Goal: Task Accomplishment & Management: Manage account settings

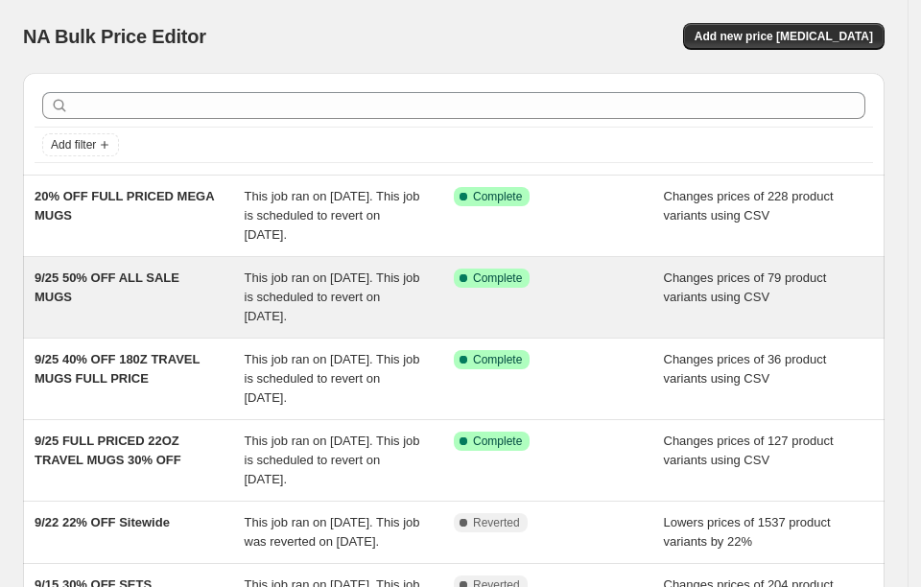
click at [170, 271] on span "9/25 50% OFF ALL SALE MUGS" at bounding box center [107, 288] width 145 height 34
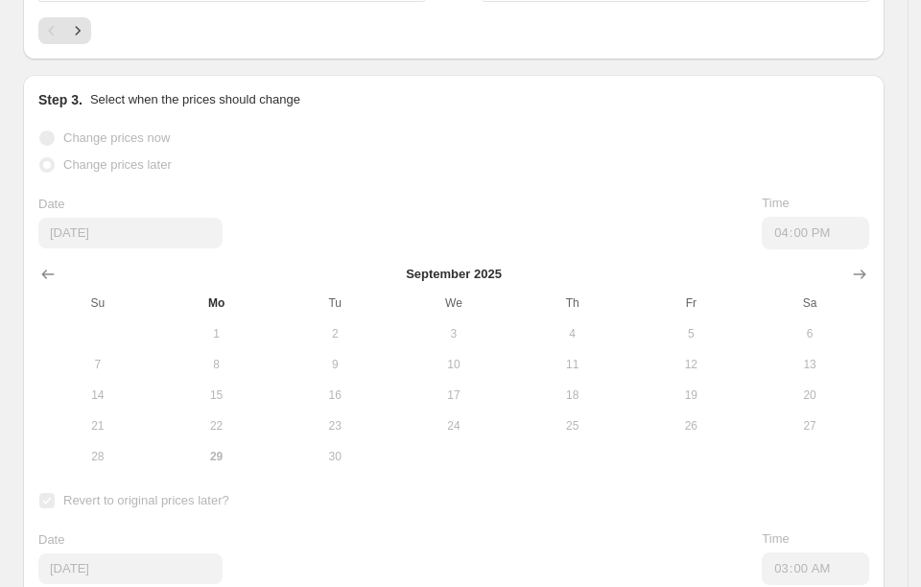
scroll to position [1439, 0]
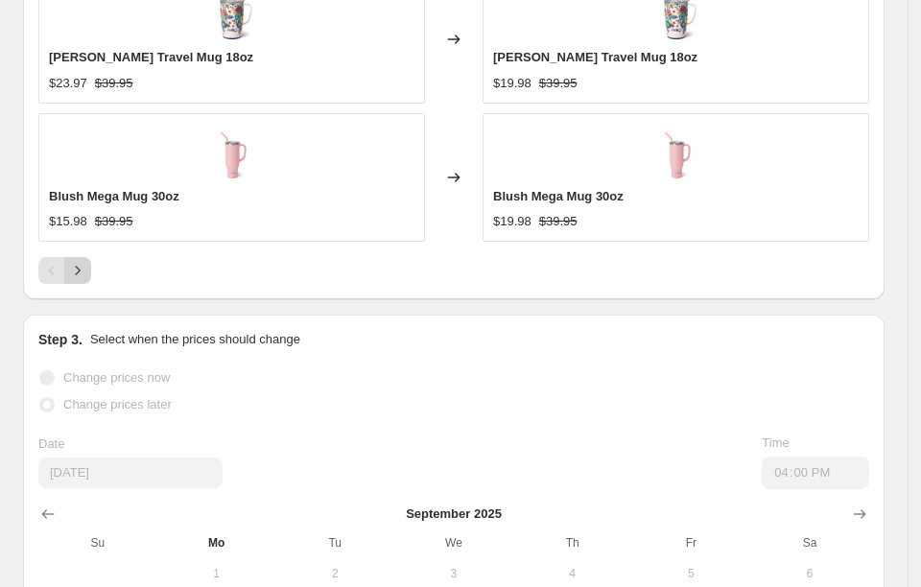
click at [70, 261] on icon "Next" at bounding box center [77, 270] width 19 height 19
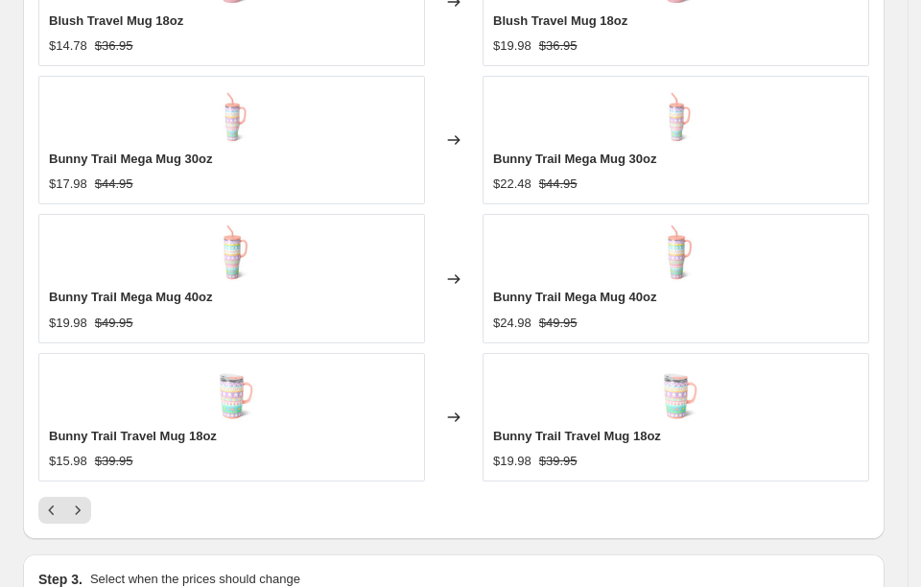
scroll to position [1319, 0]
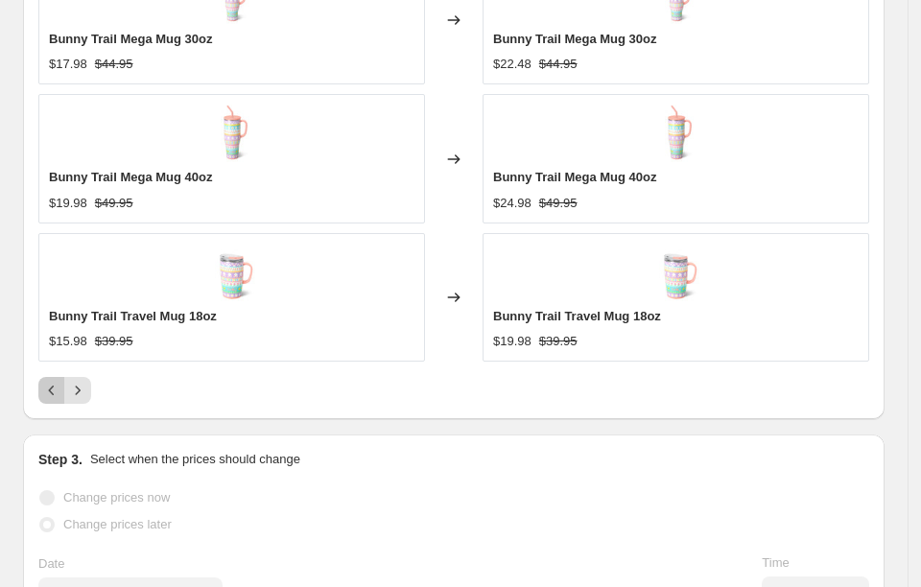
click at [43, 381] on icon "Previous" at bounding box center [51, 390] width 19 height 19
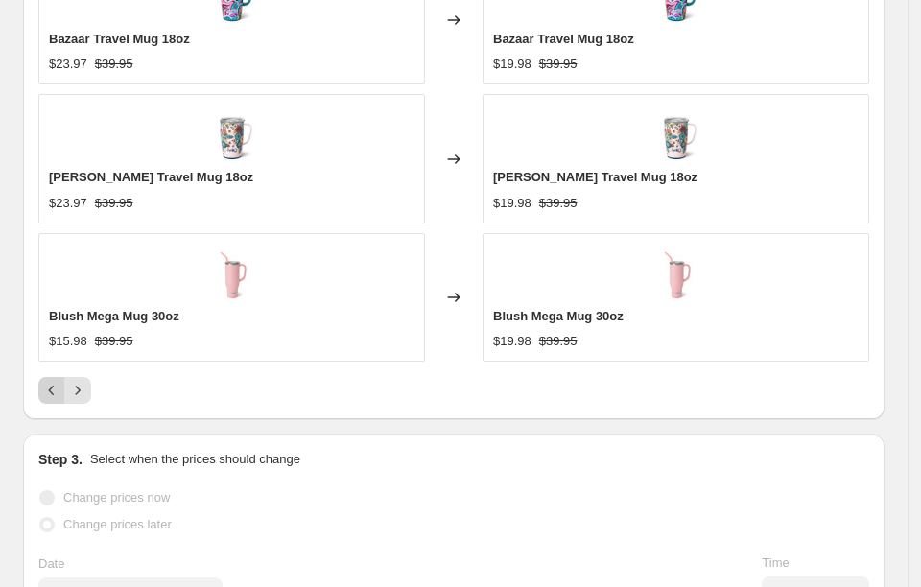
click at [43, 377] on div "Pagination" at bounding box center [51, 390] width 27 height 27
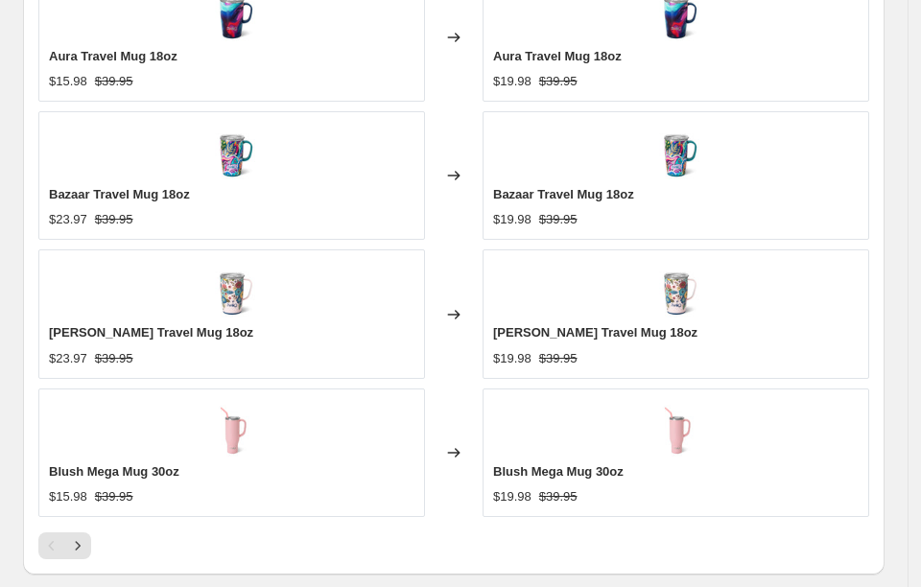
scroll to position [1199, 0]
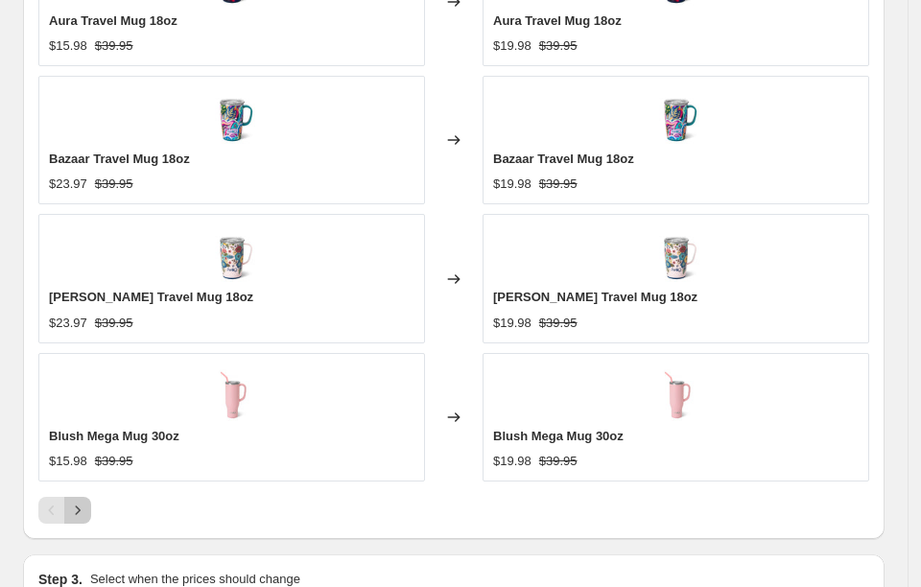
click at [78, 501] on icon "Next" at bounding box center [77, 510] width 19 height 19
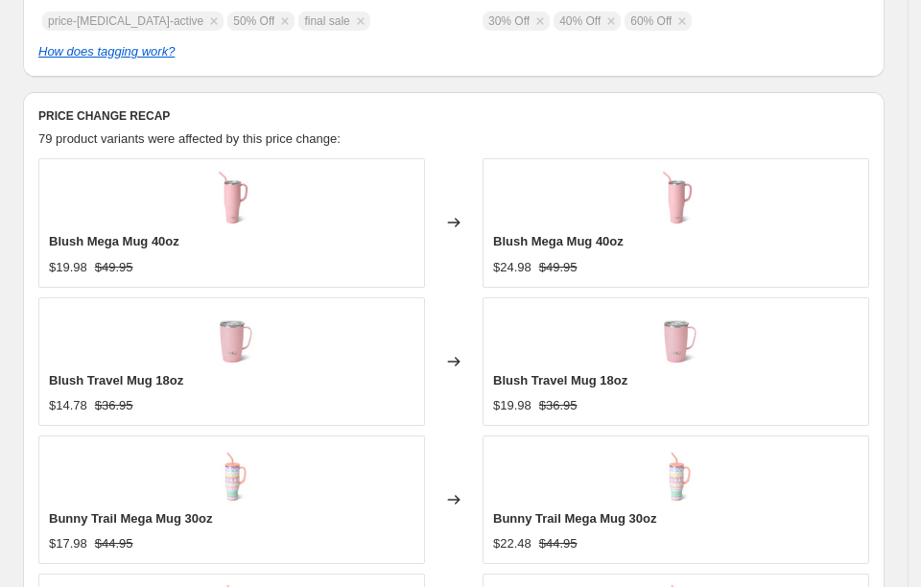
scroll to position [1319, 0]
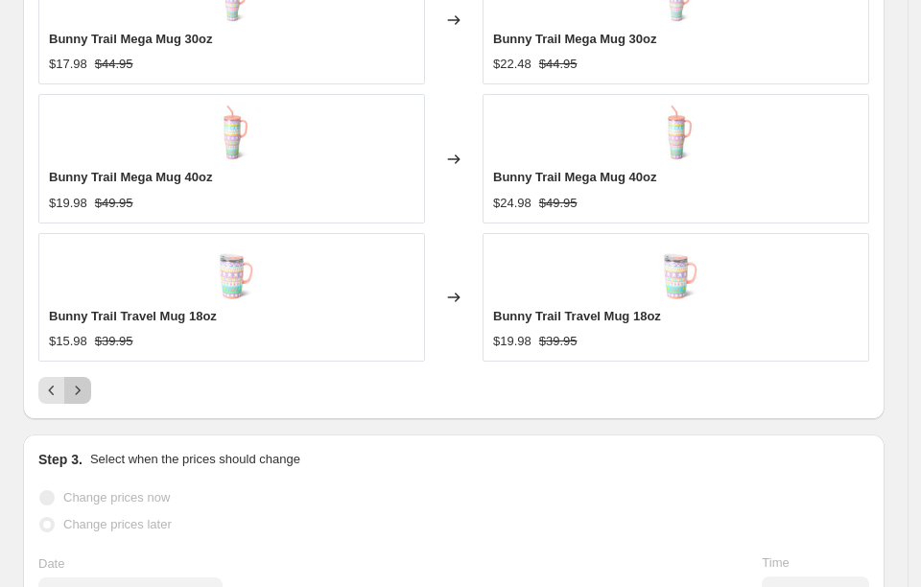
click at [75, 381] on icon "Next" at bounding box center [77, 390] width 19 height 19
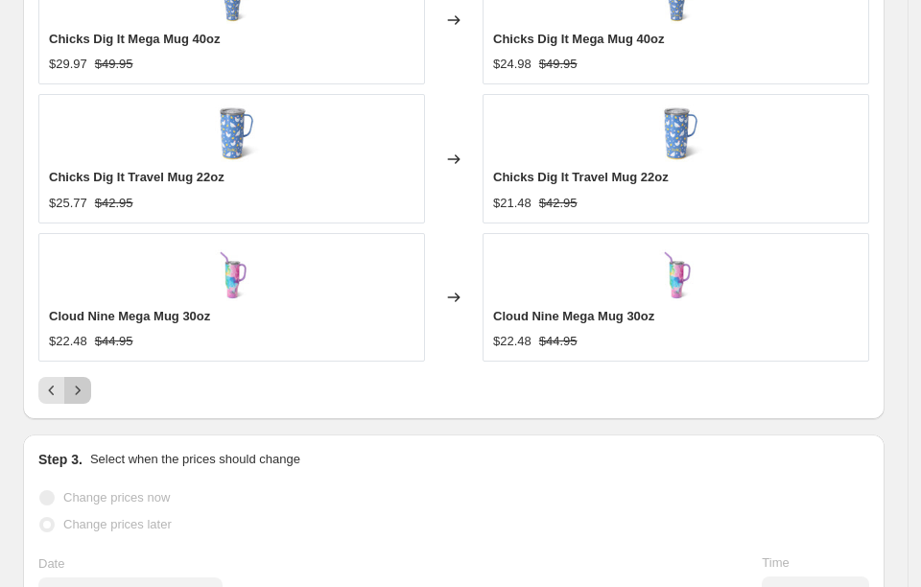
click at [88, 377] on button "Next" at bounding box center [77, 390] width 27 height 27
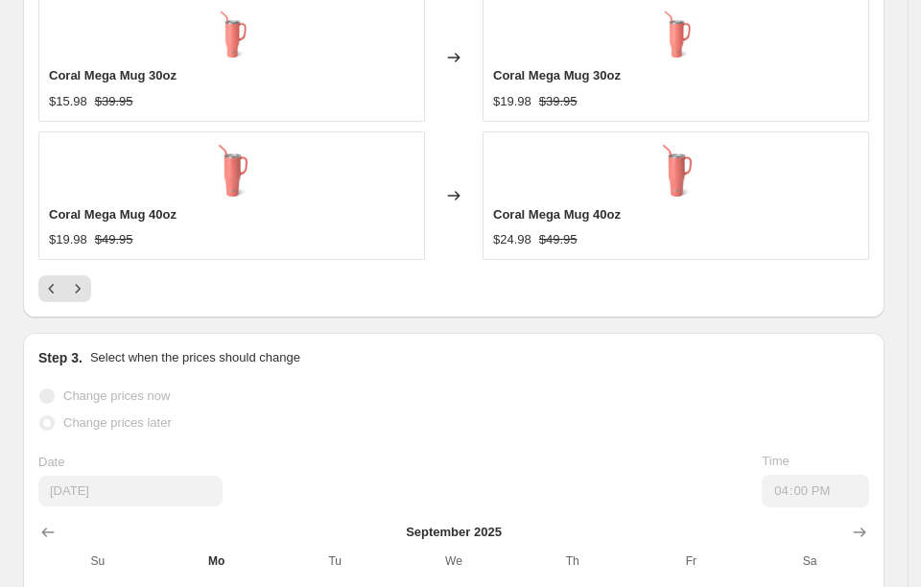
scroll to position [1439, 0]
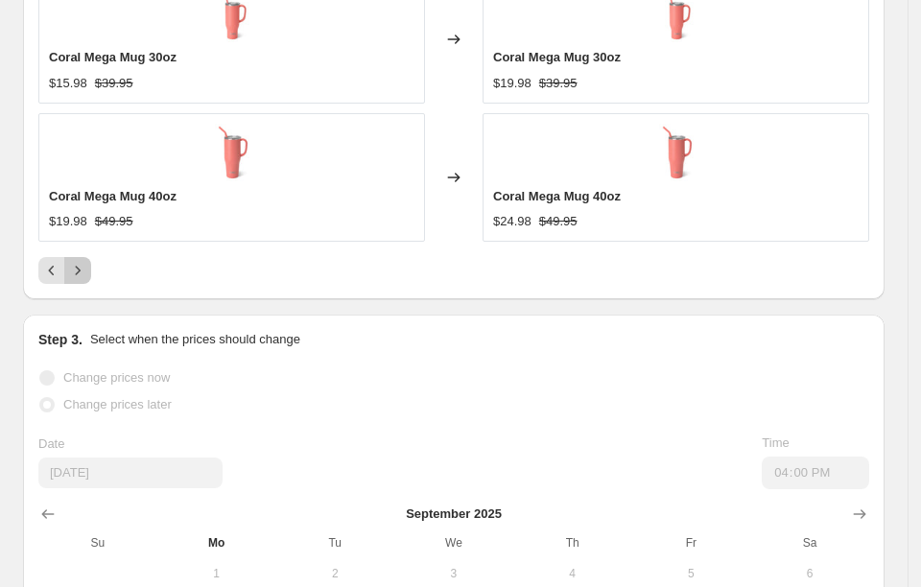
click at [82, 261] on icon "Next" at bounding box center [77, 270] width 19 height 19
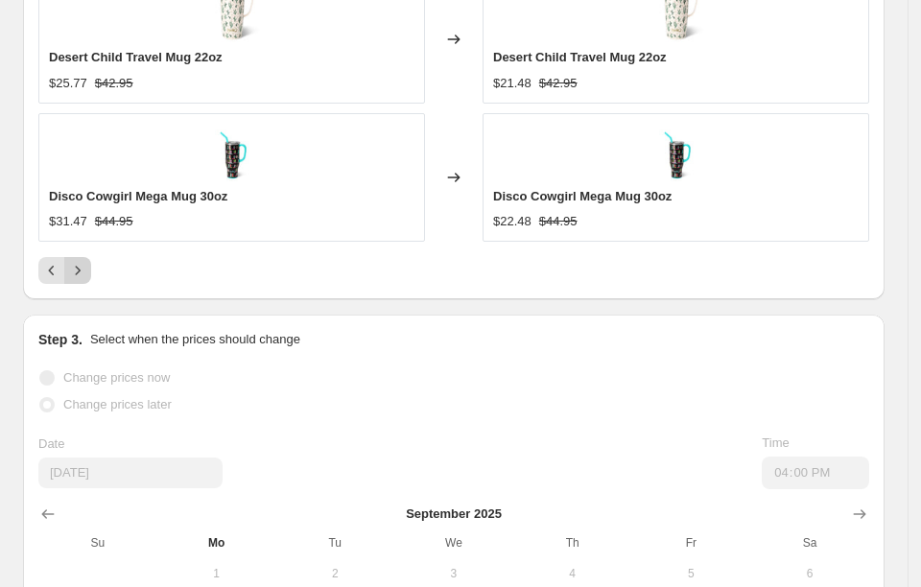
click at [81, 261] on icon "Next" at bounding box center [77, 270] width 19 height 19
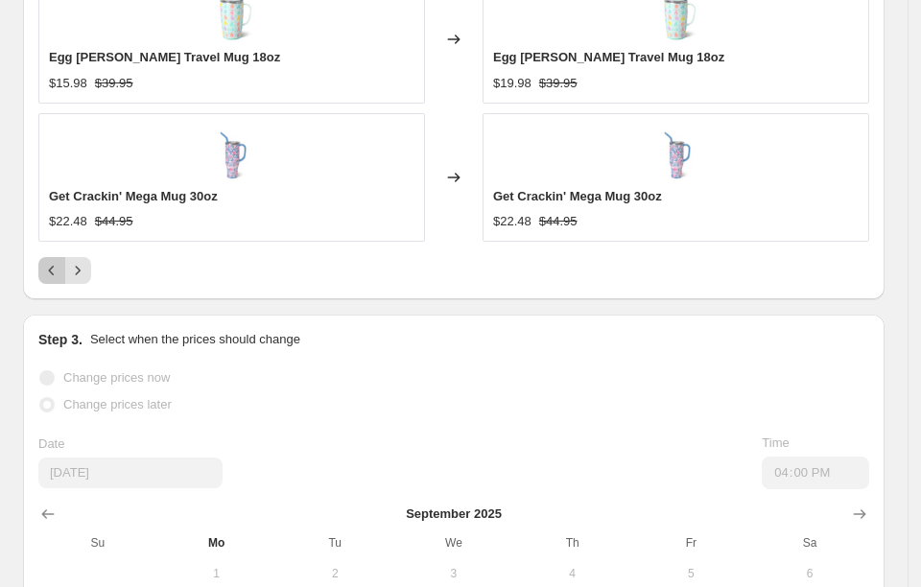
click at [56, 261] on icon "Previous" at bounding box center [51, 270] width 19 height 19
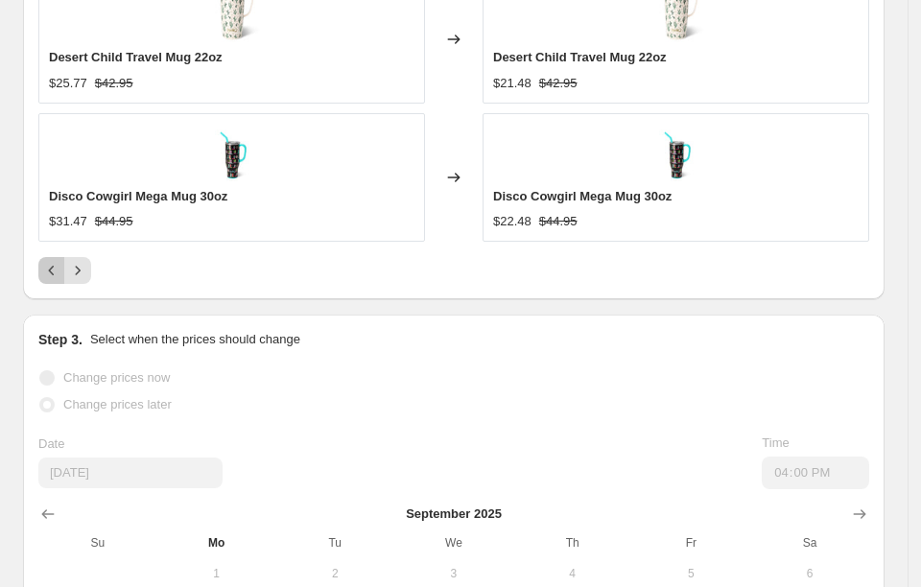
click at [56, 261] on icon "Previous" at bounding box center [51, 270] width 19 height 19
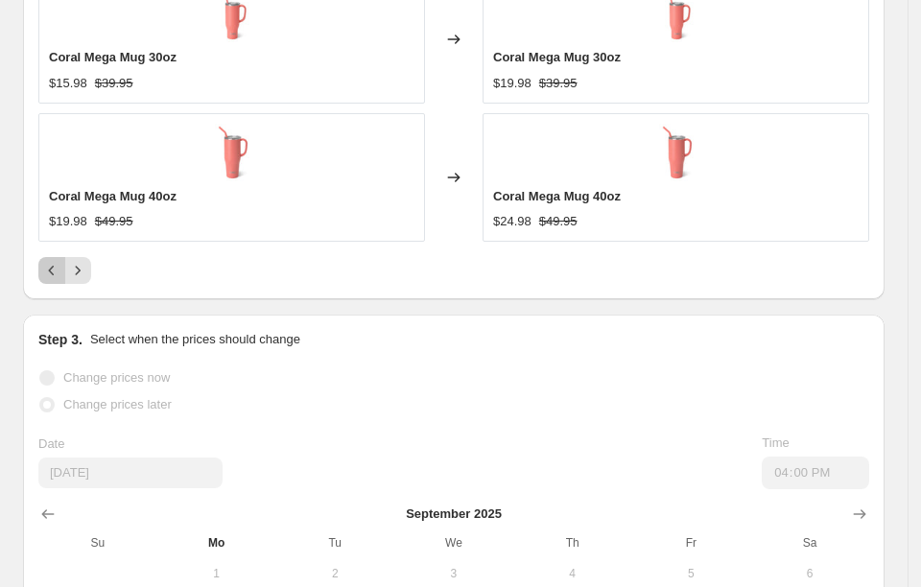
click at [56, 261] on icon "Previous" at bounding box center [51, 270] width 19 height 19
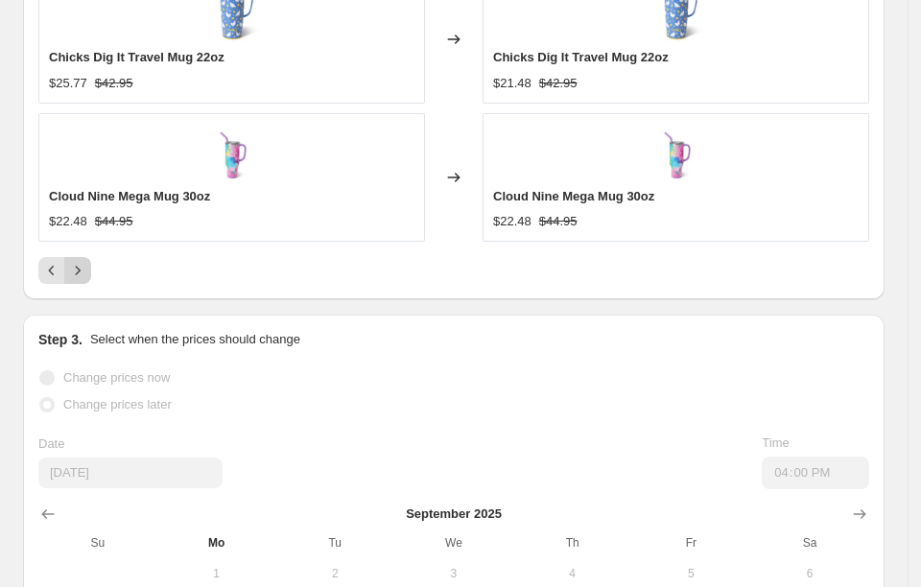
click at [84, 257] on button "Next" at bounding box center [77, 270] width 27 height 27
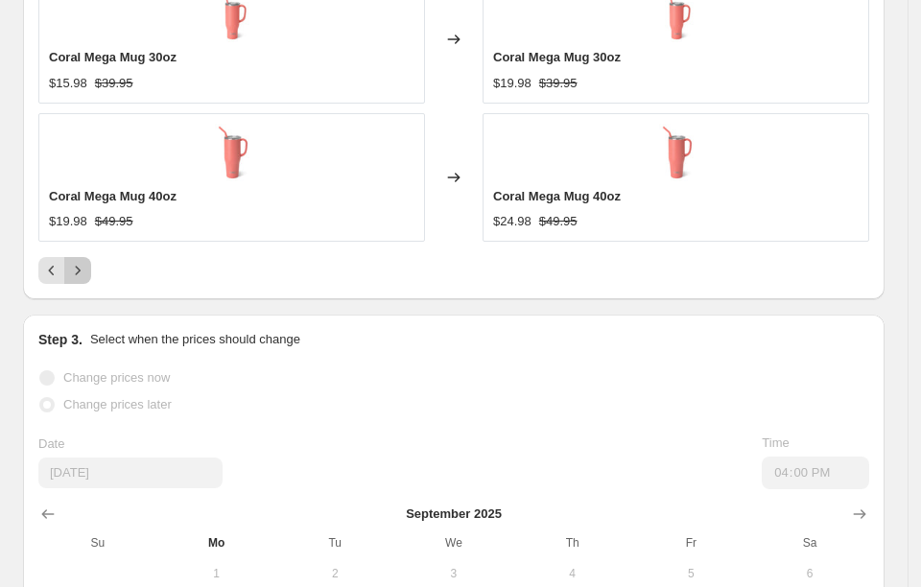
click at [84, 257] on button "Next" at bounding box center [77, 270] width 27 height 27
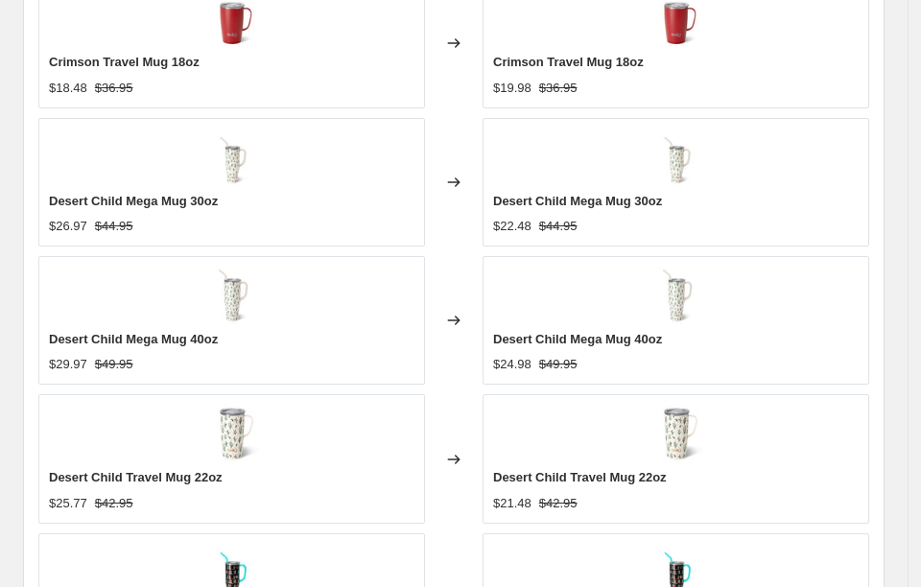
scroll to position [1319, 0]
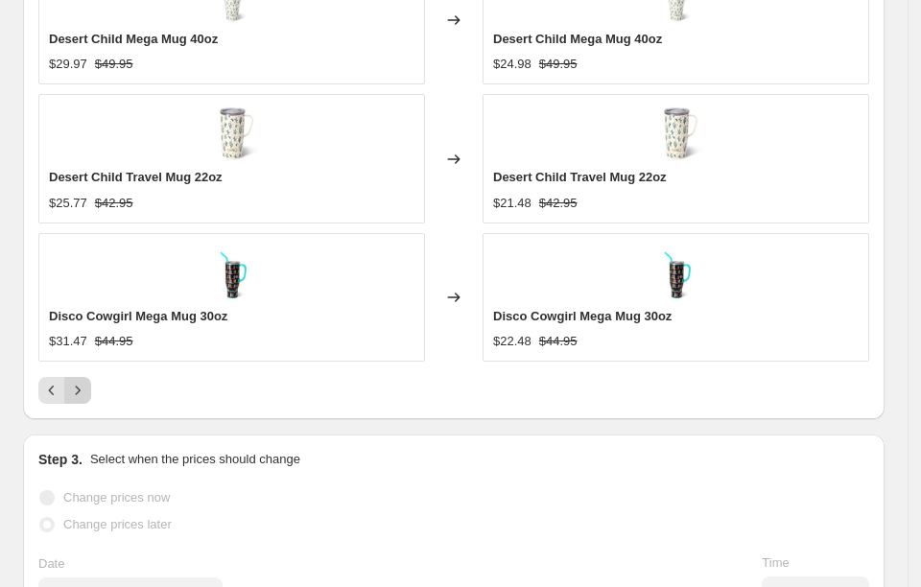
click at [76, 381] on icon "Next" at bounding box center [77, 390] width 19 height 19
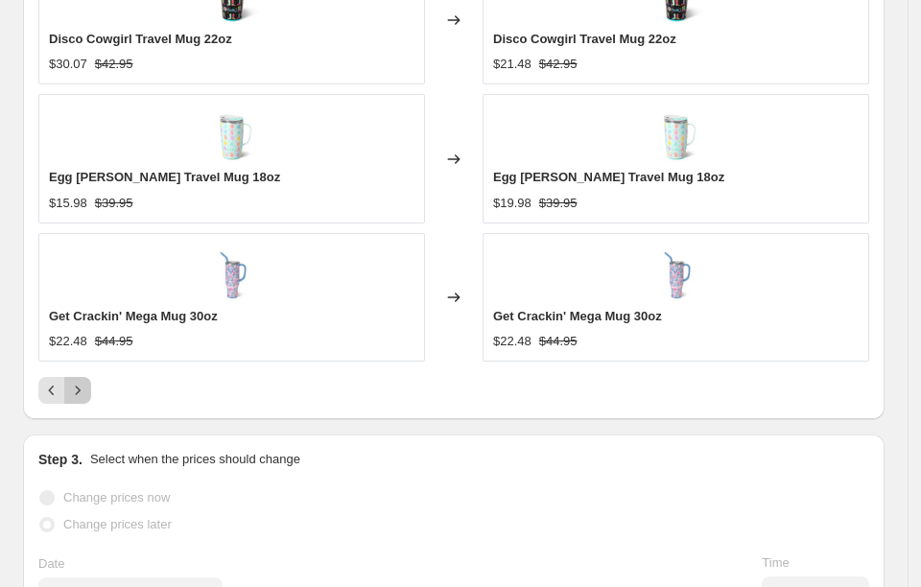
click at [90, 377] on button "Next" at bounding box center [77, 390] width 27 height 27
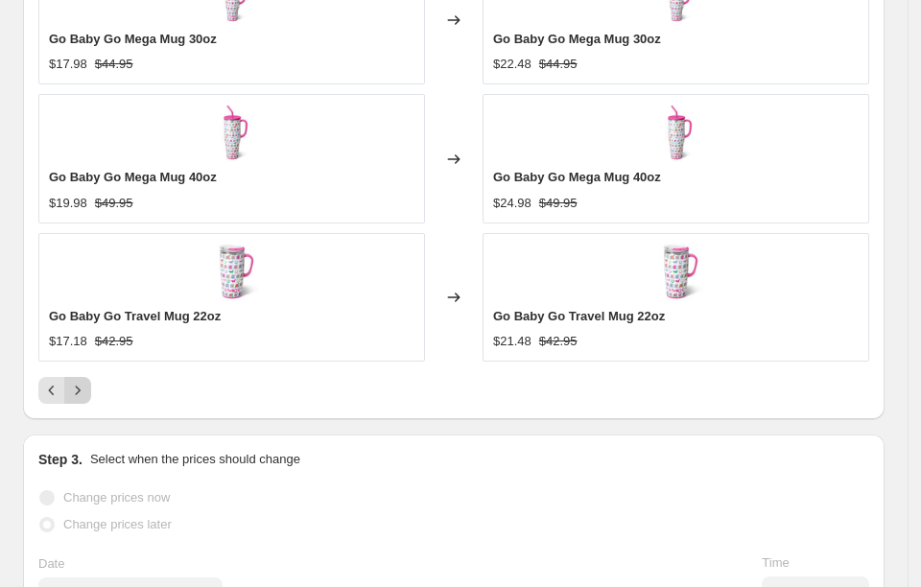
click at [83, 381] on icon "Next" at bounding box center [77, 390] width 19 height 19
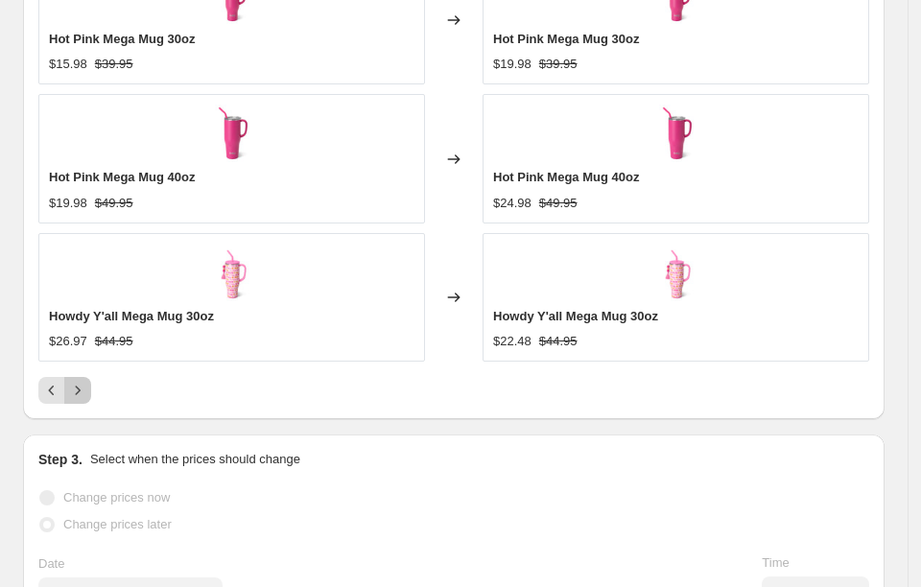
click at [83, 381] on icon "Next" at bounding box center [77, 390] width 19 height 19
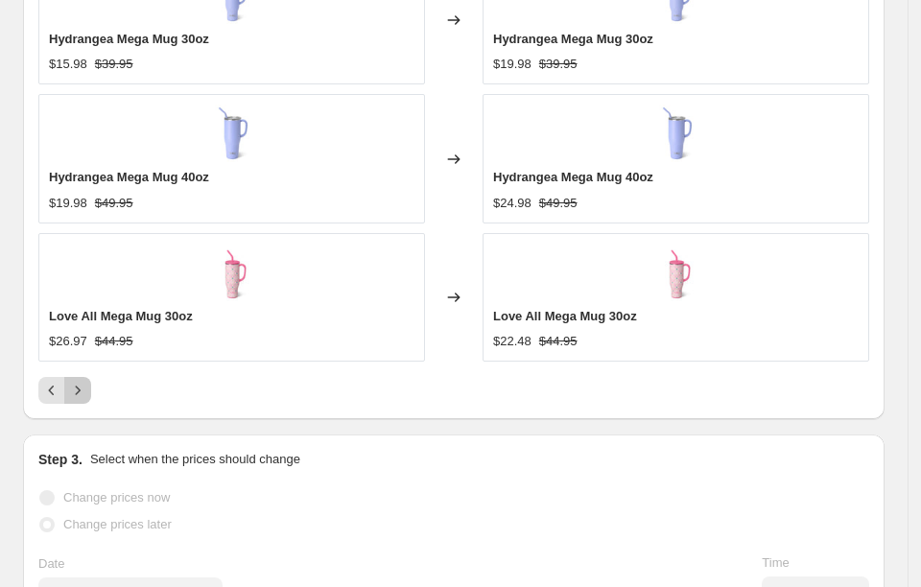
click at [83, 381] on icon "Next" at bounding box center [77, 390] width 19 height 19
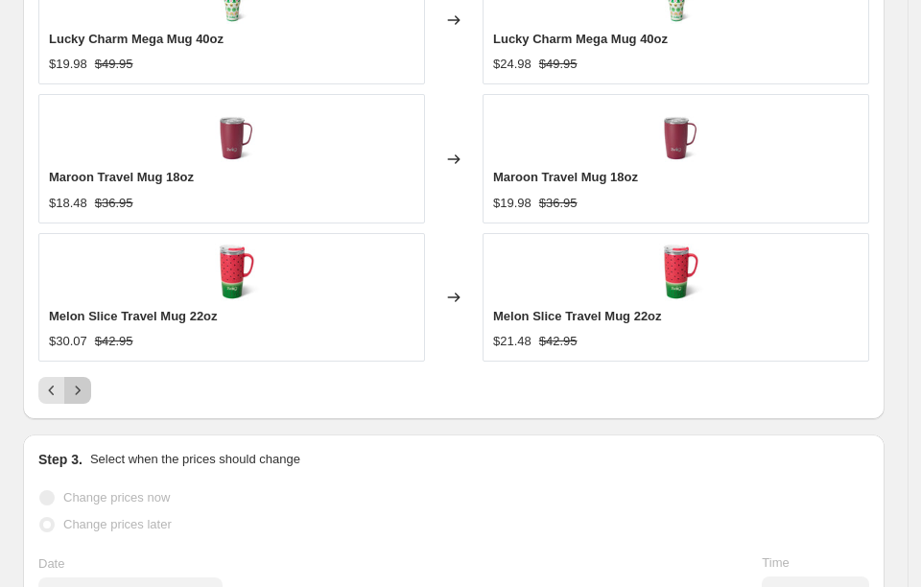
click at [83, 377] on button "Next" at bounding box center [77, 390] width 27 height 27
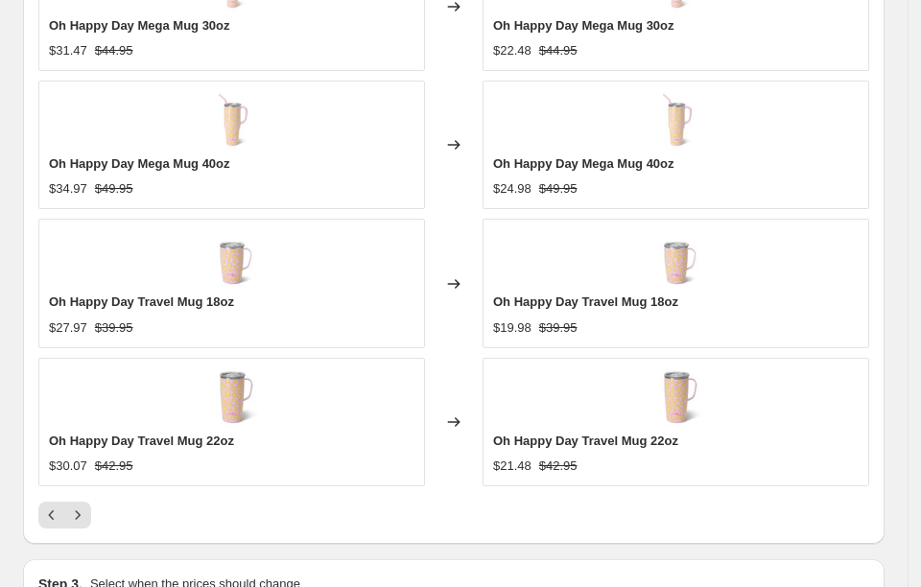
scroll to position [1199, 0]
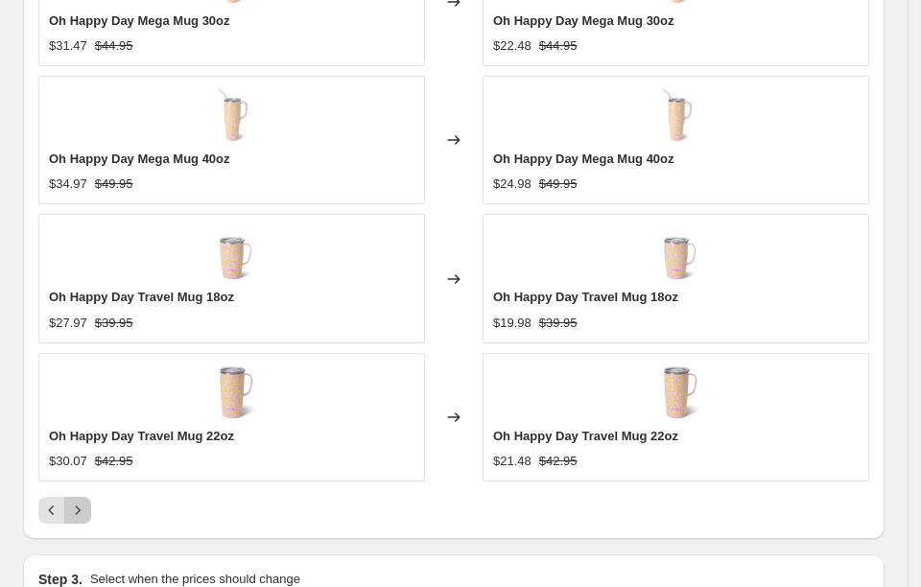
click at [84, 501] on icon "Next" at bounding box center [77, 510] width 19 height 19
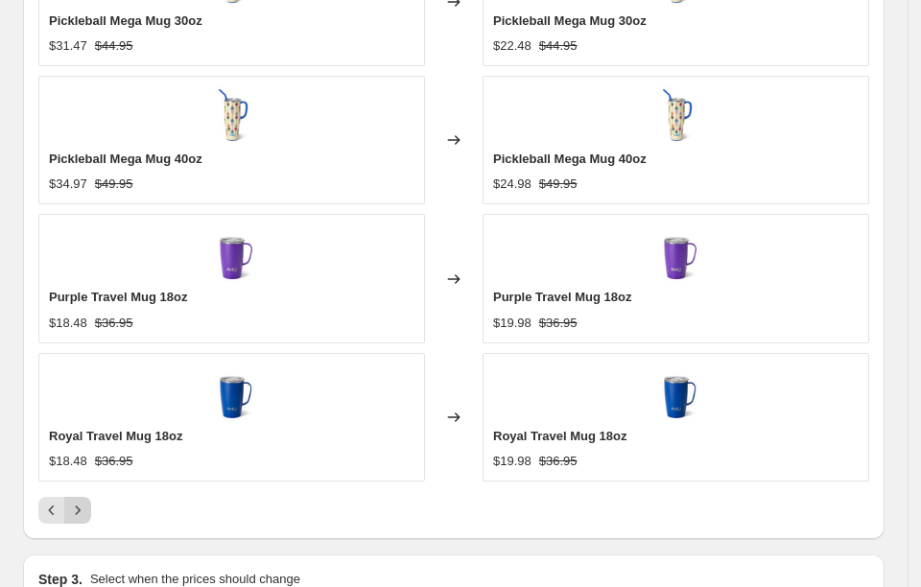
click at [84, 501] on icon "Next" at bounding box center [77, 510] width 19 height 19
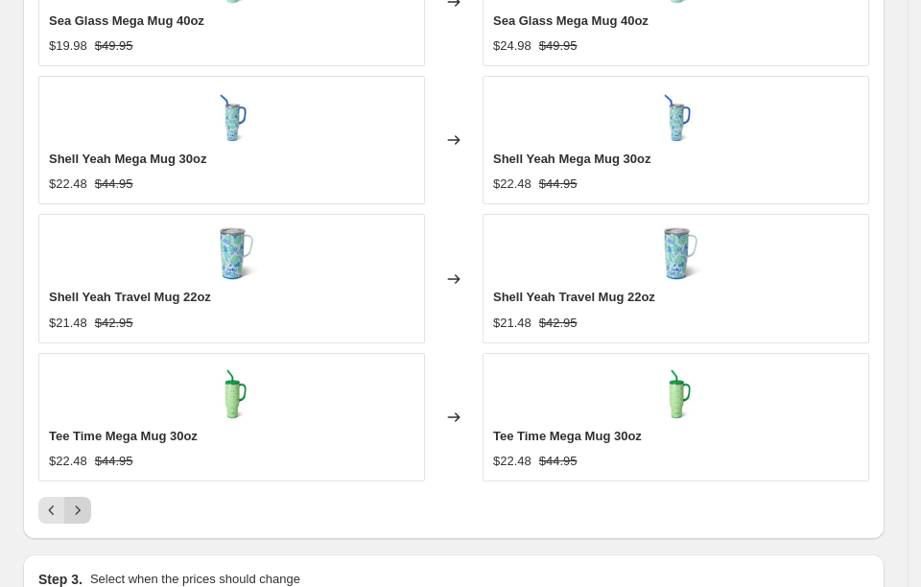
click at [84, 501] on icon "Next" at bounding box center [77, 510] width 19 height 19
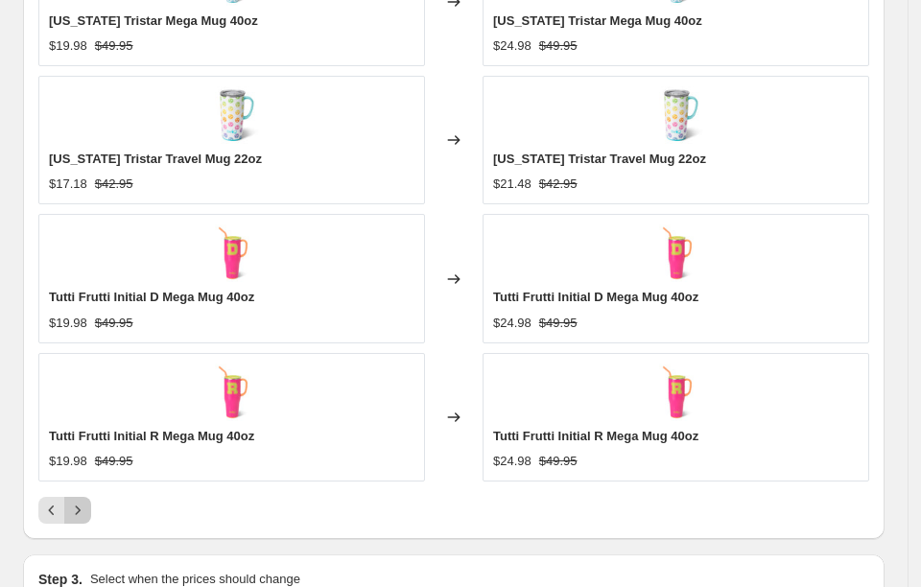
click at [80, 501] on icon "Next" at bounding box center [77, 510] width 19 height 19
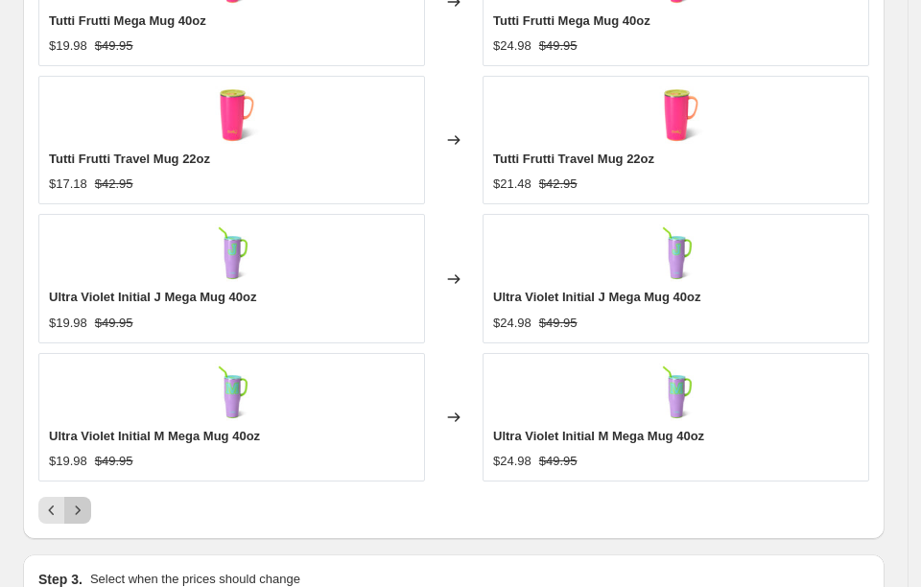
click at [80, 501] on icon "Next" at bounding box center [77, 510] width 19 height 19
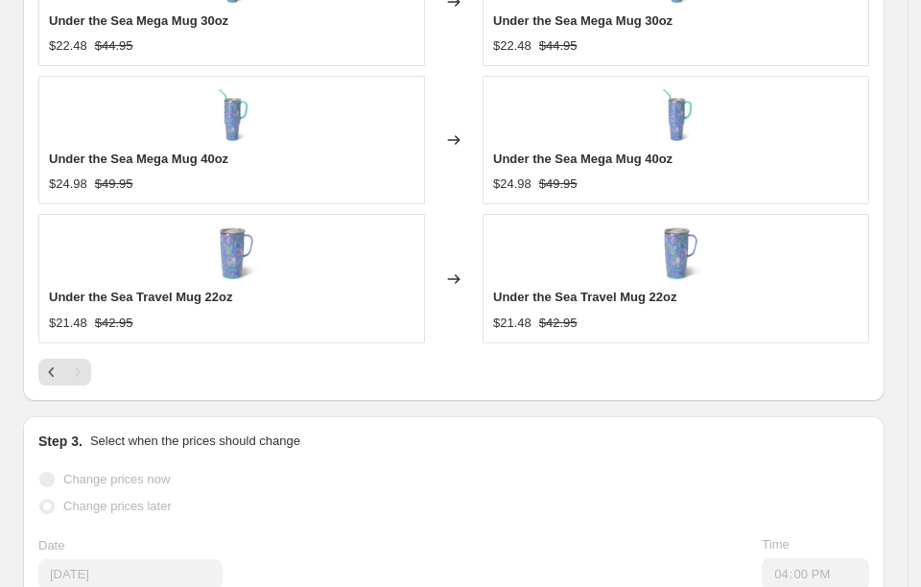
click at [80, 499] on span "Change prices later" at bounding box center [117, 506] width 108 height 14
click at [50, 367] on icon "Previous" at bounding box center [52, 372] width 6 height 10
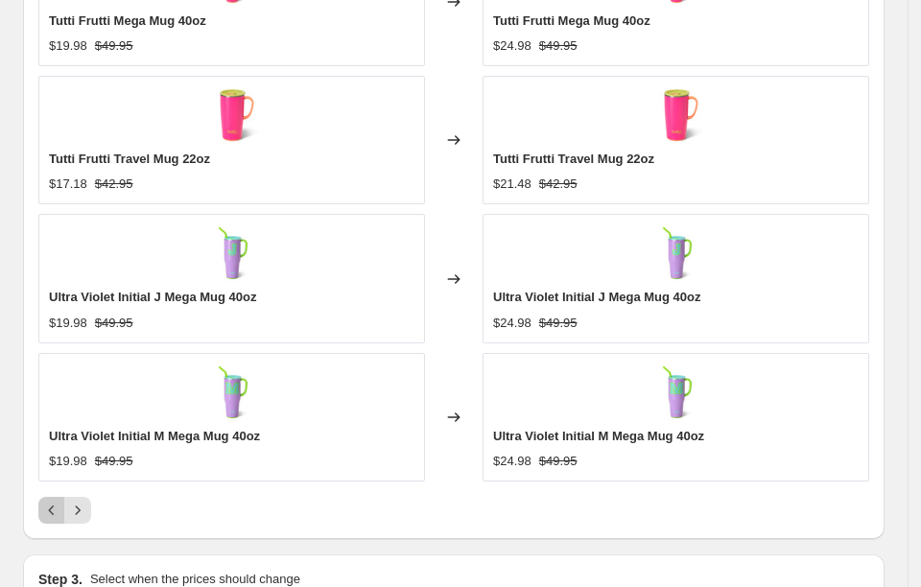
click at [52, 501] on icon "Previous" at bounding box center [51, 510] width 19 height 19
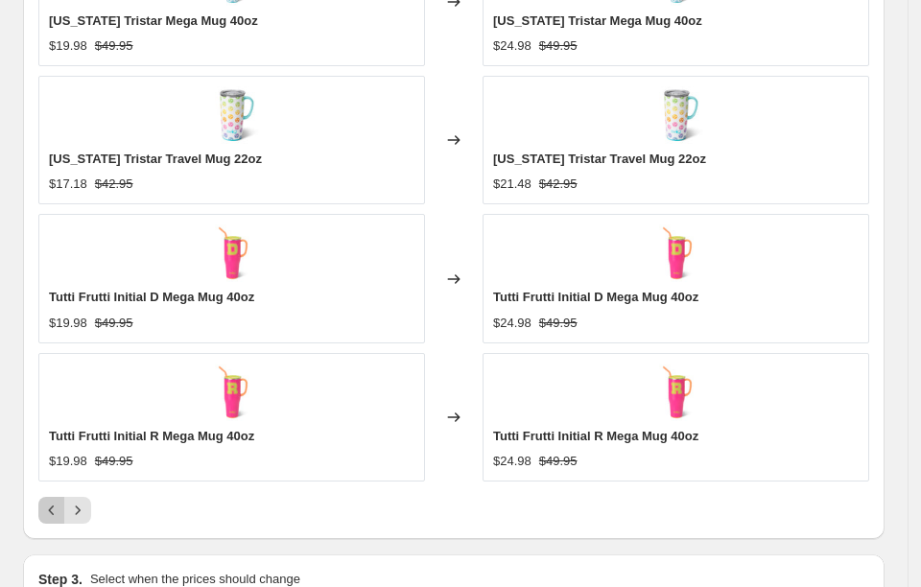
click at [52, 501] on icon "Previous" at bounding box center [51, 510] width 19 height 19
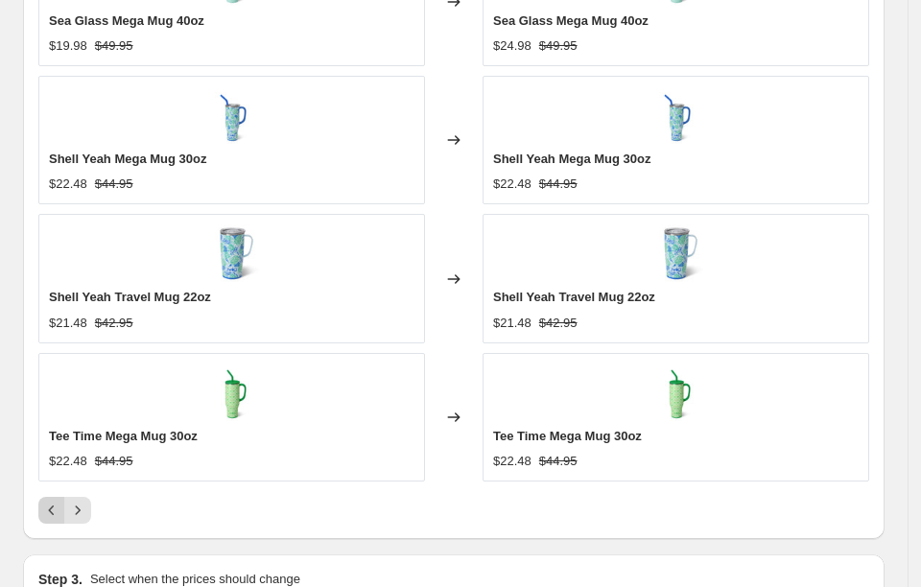
click at [52, 501] on icon "Previous" at bounding box center [51, 510] width 19 height 19
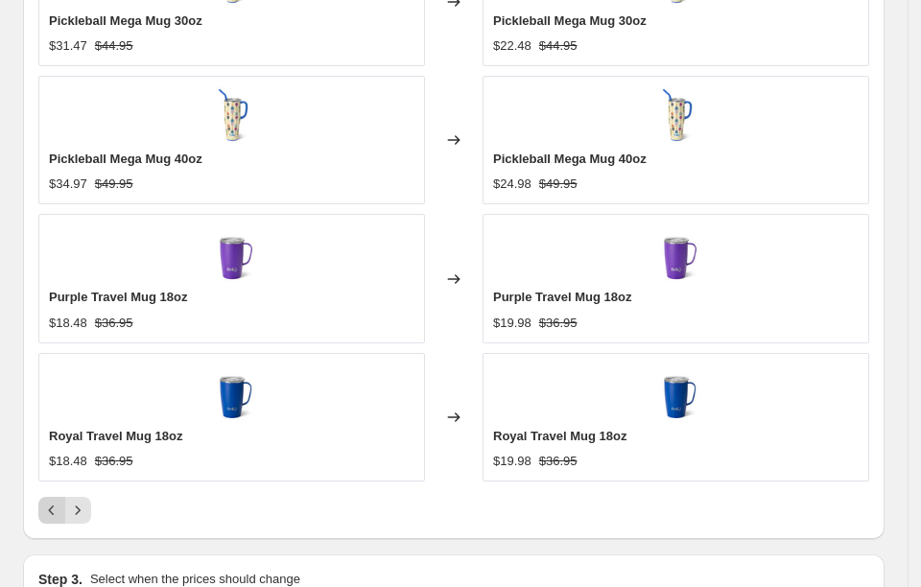
click at [52, 501] on icon "Previous" at bounding box center [51, 510] width 19 height 19
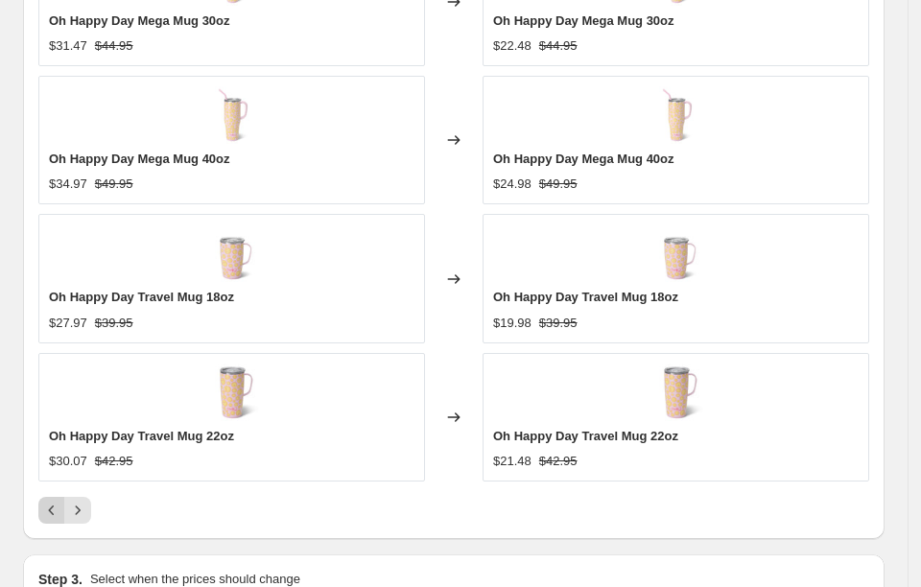
click at [52, 501] on icon "Previous" at bounding box center [51, 510] width 19 height 19
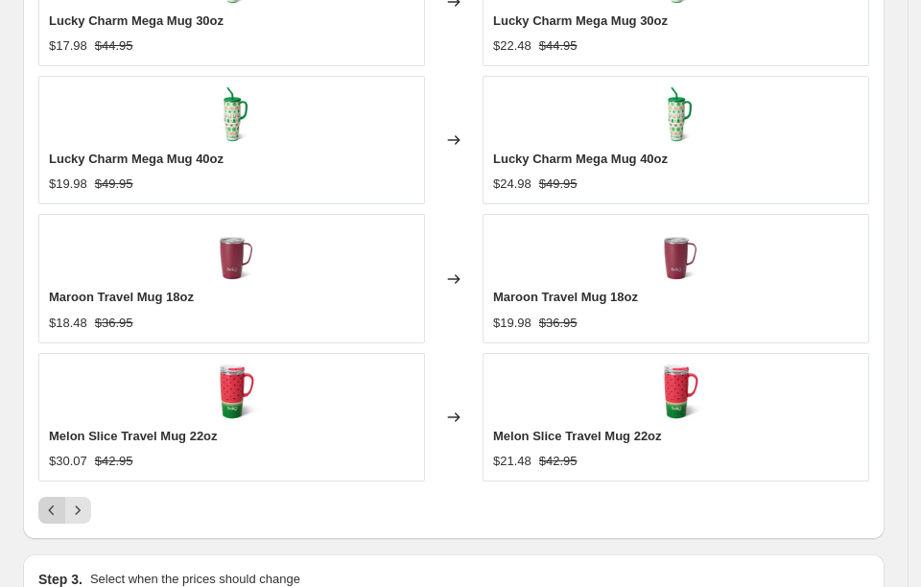
click at [52, 501] on icon "Previous" at bounding box center [51, 510] width 19 height 19
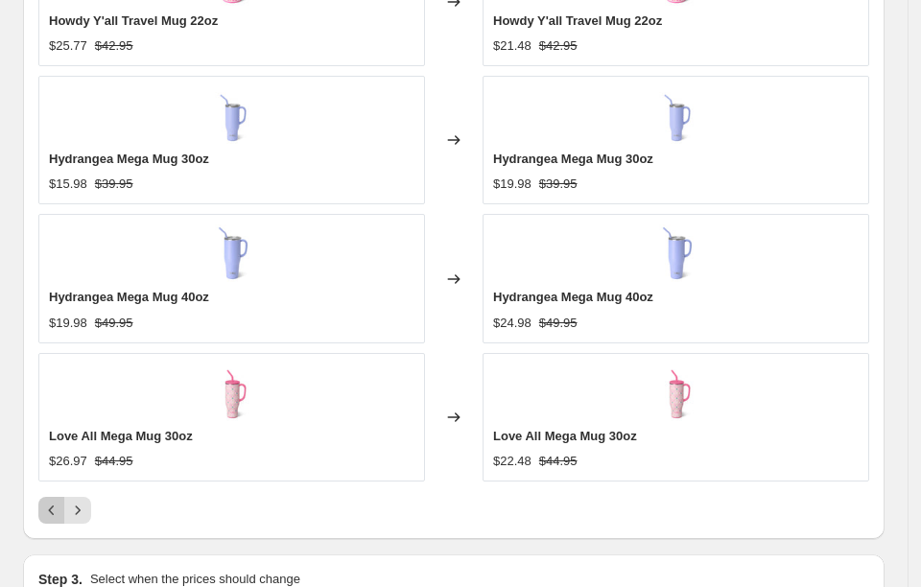
click at [52, 501] on icon "Previous" at bounding box center [51, 510] width 19 height 19
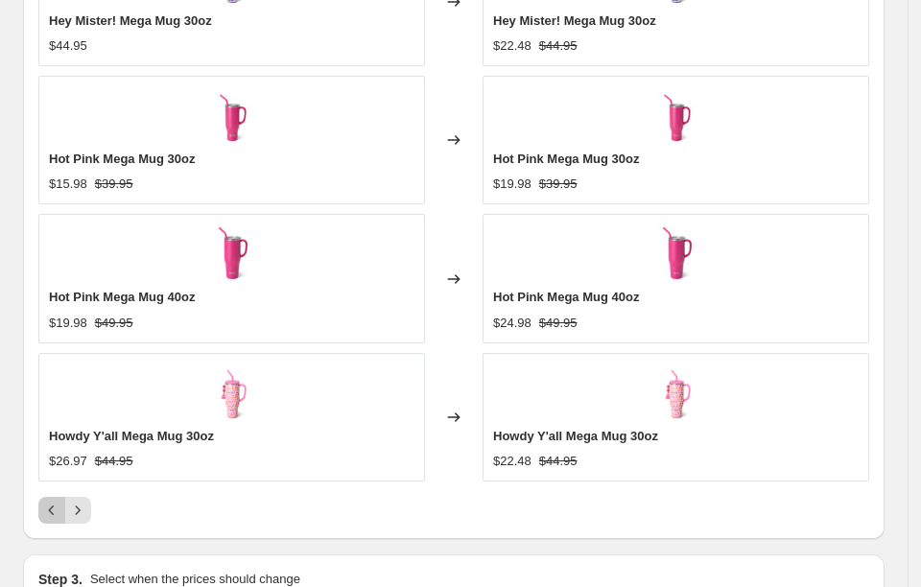
click at [52, 501] on icon "Previous" at bounding box center [51, 510] width 19 height 19
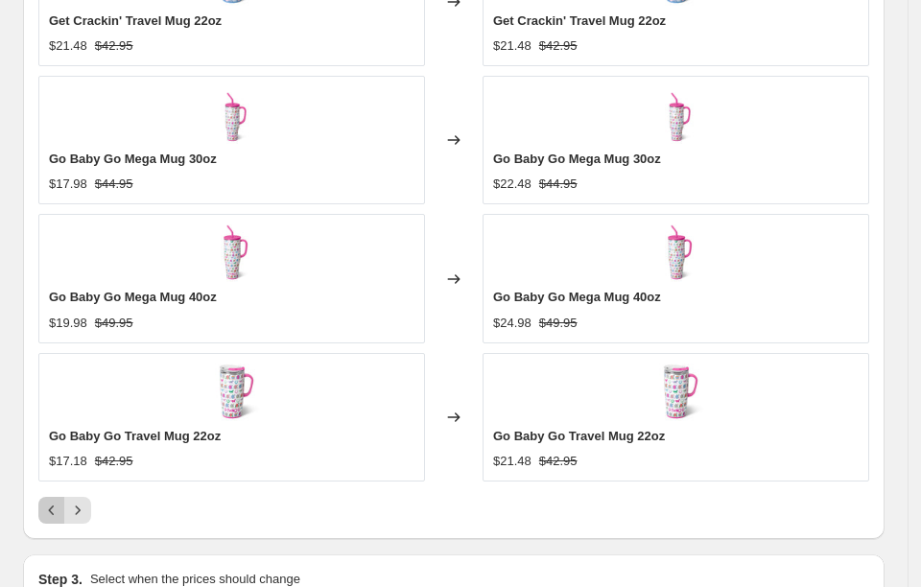
click at [52, 501] on icon "Previous" at bounding box center [51, 510] width 19 height 19
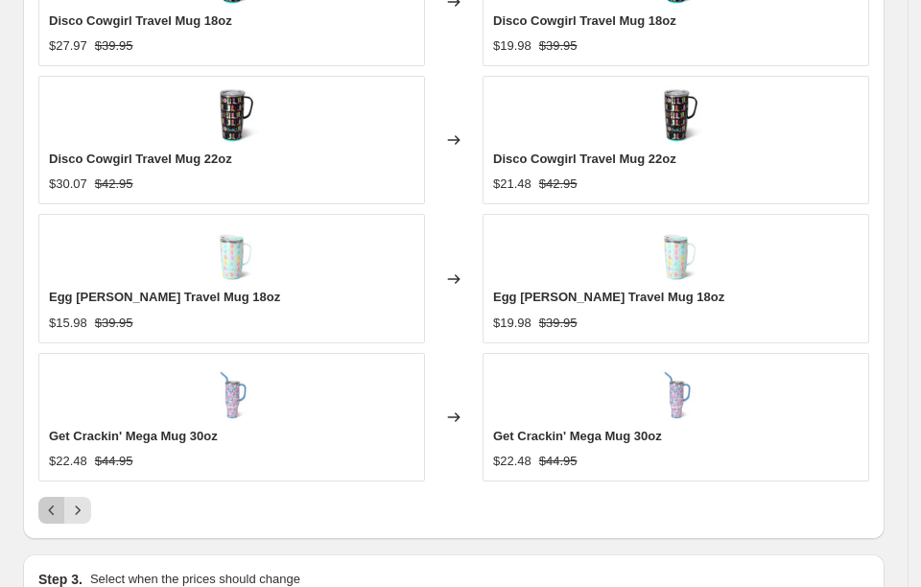
click at [58, 501] on icon "Previous" at bounding box center [51, 510] width 19 height 19
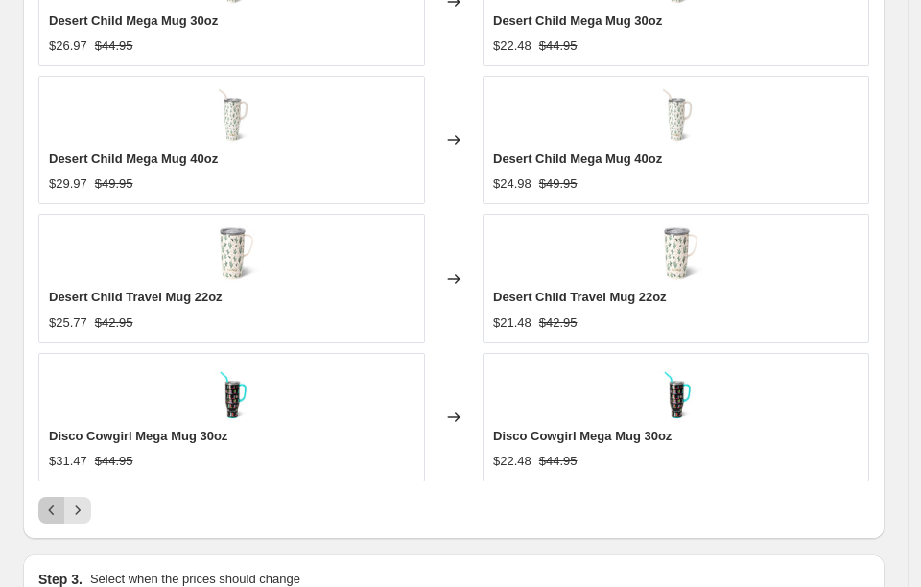
click at [58, 501] on icon "Previous" at bounding box center [51, 510] width 19 height 19
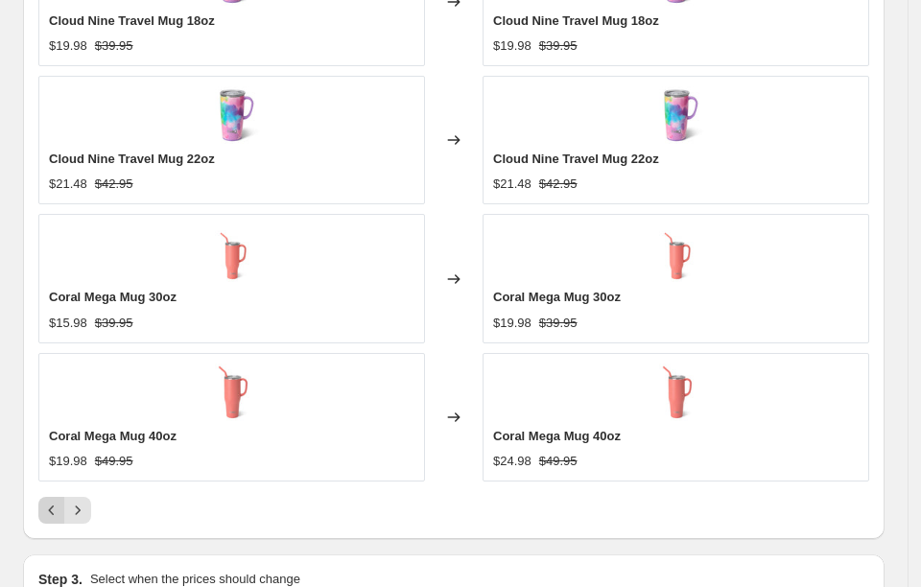
click at [58, 501] on icon "Previous" at bounding box center [51, 510] width 19 height 19
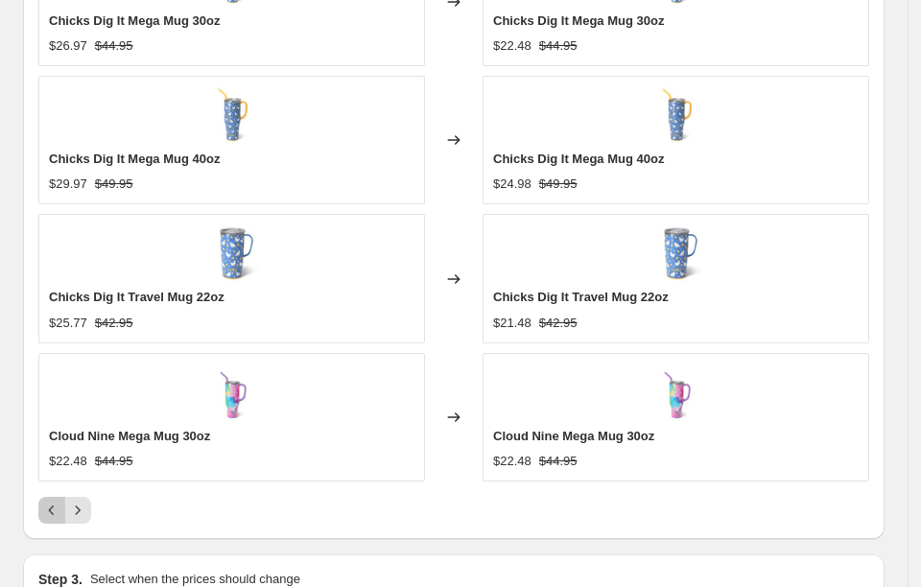
click at [58, 501] on icon "Previous" at bounding box center [51, 510] width 19 height 19
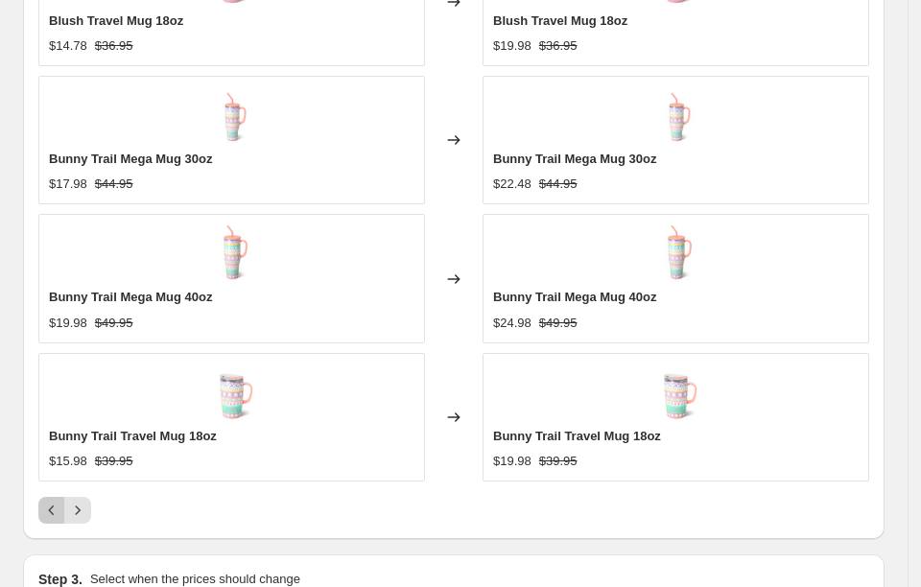
click at [58, 501] on icon "Previous" at bounding box center [51, 510] width 19 height 19
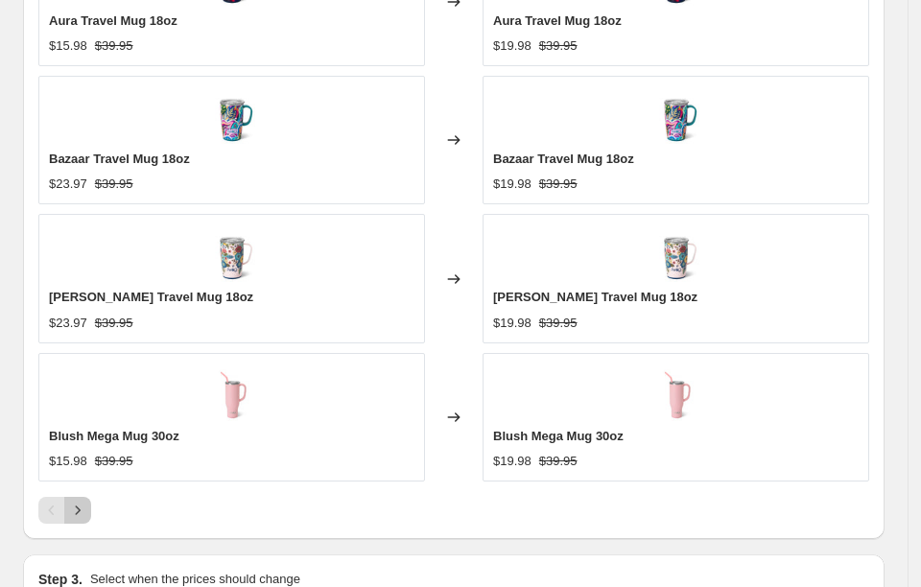
click at [87, 497] on button "Next" at bounding box center [77, 510] width 27 height 27
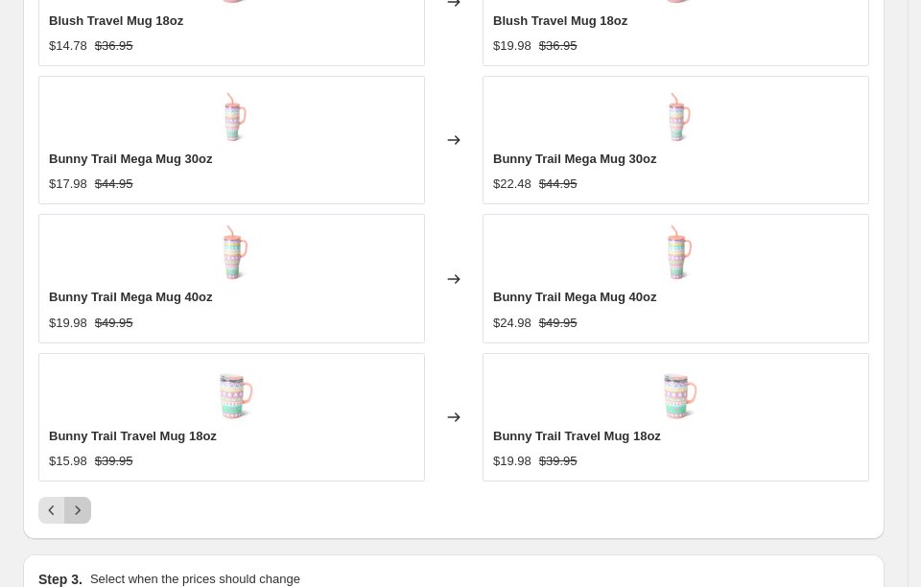
click at [87, 497] on button "Next" at bounding box center [77, 510] width 27 height 27
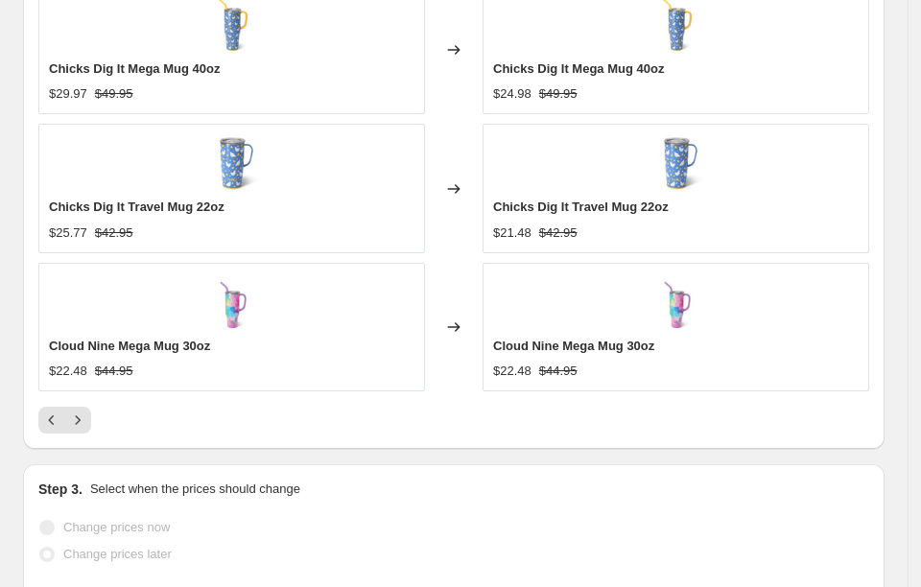
scroll to position [1319, 0]
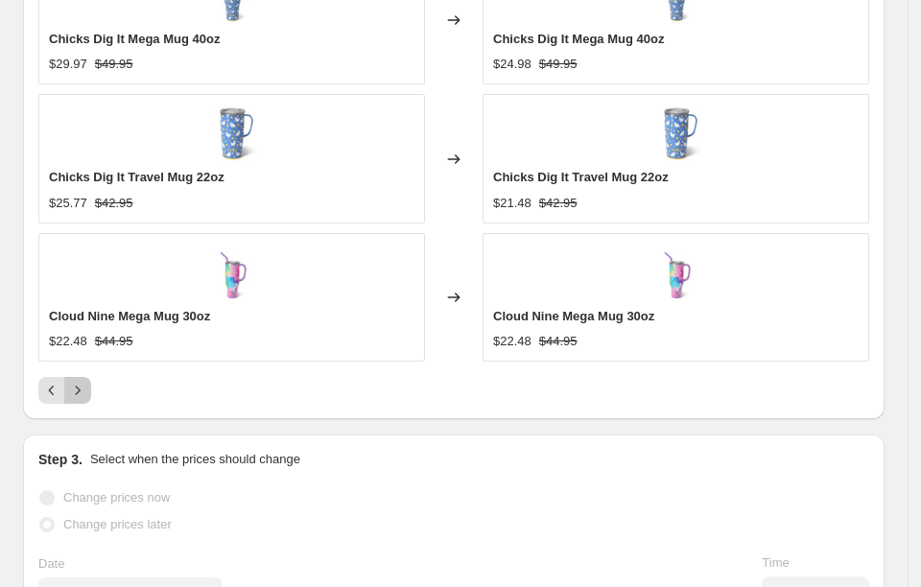
click at [83, 381] on icon "Next" at bounding box center [77, 390] width 19 height 19
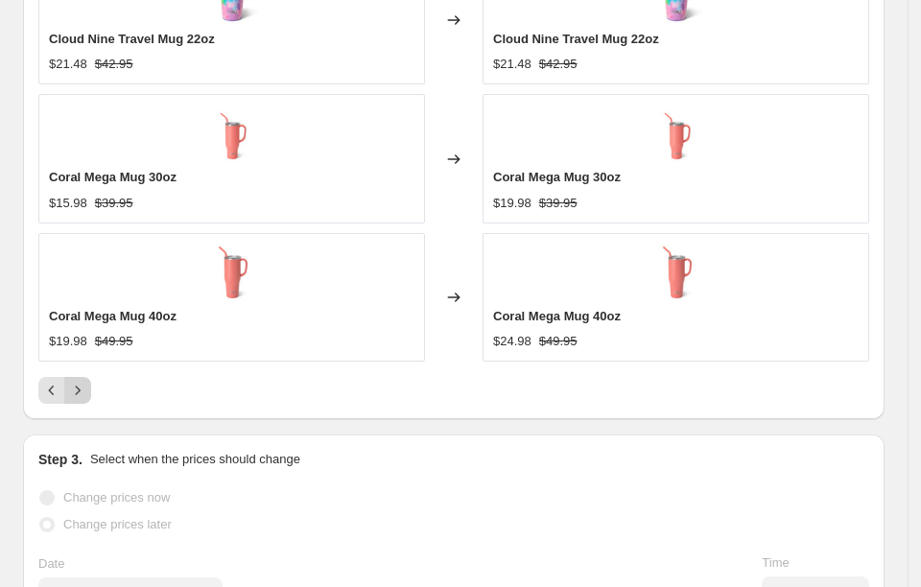
click at [83, 381] on icon "Next" at bounding box center [77, 390] width 19 height 19
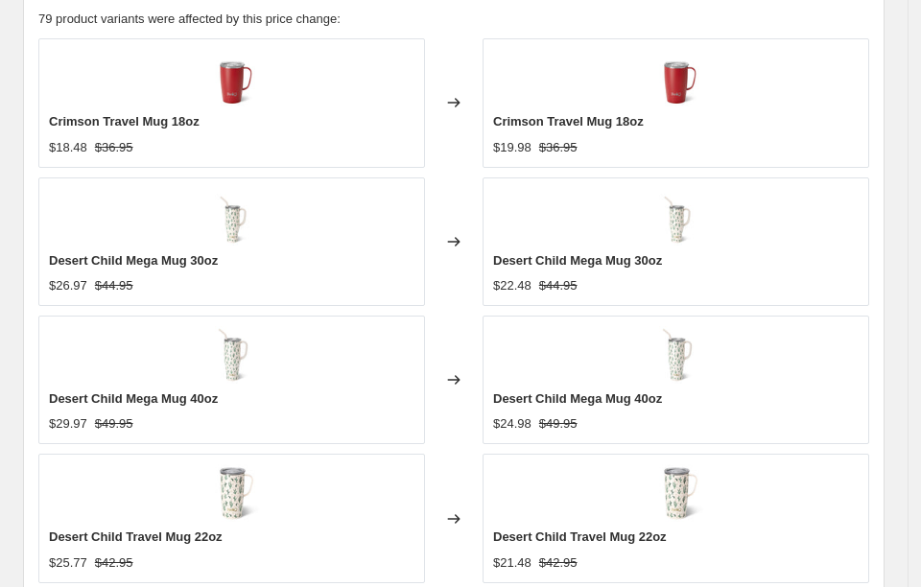
scroll to position [1439, 0]
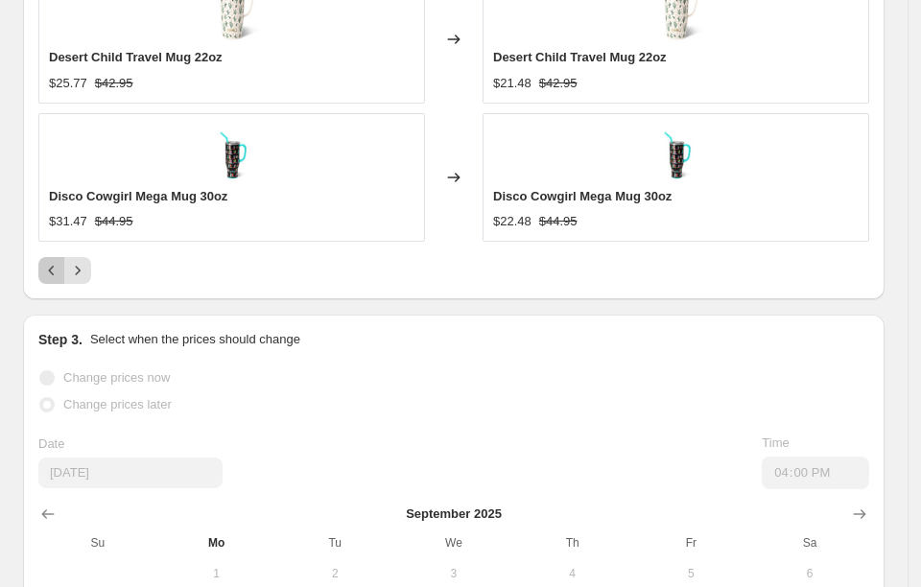
click at [43, 261] on icon "Previous" at bounding box center [51, 270] width 19 height 19
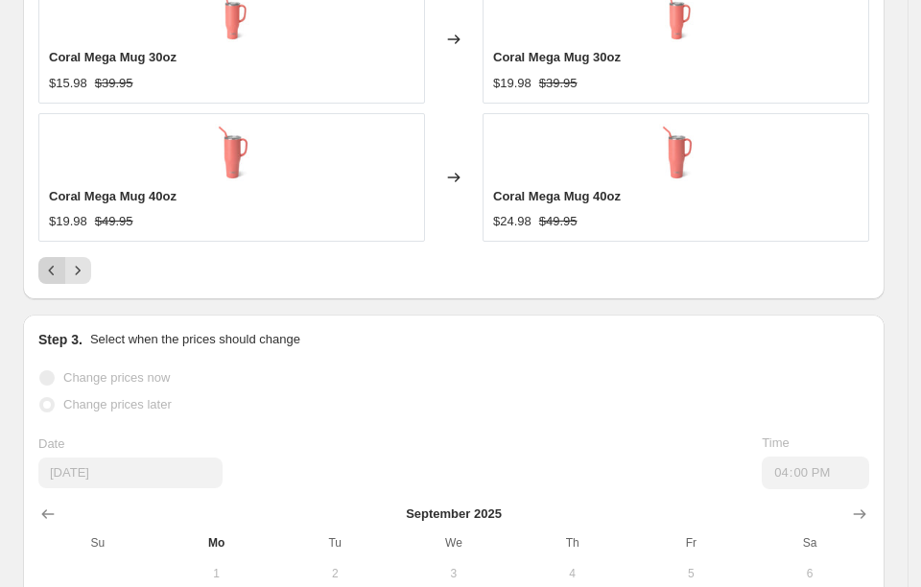
click at [43, 261] on icon "Previous" at bounding box center [51, 270] width 19 height 19
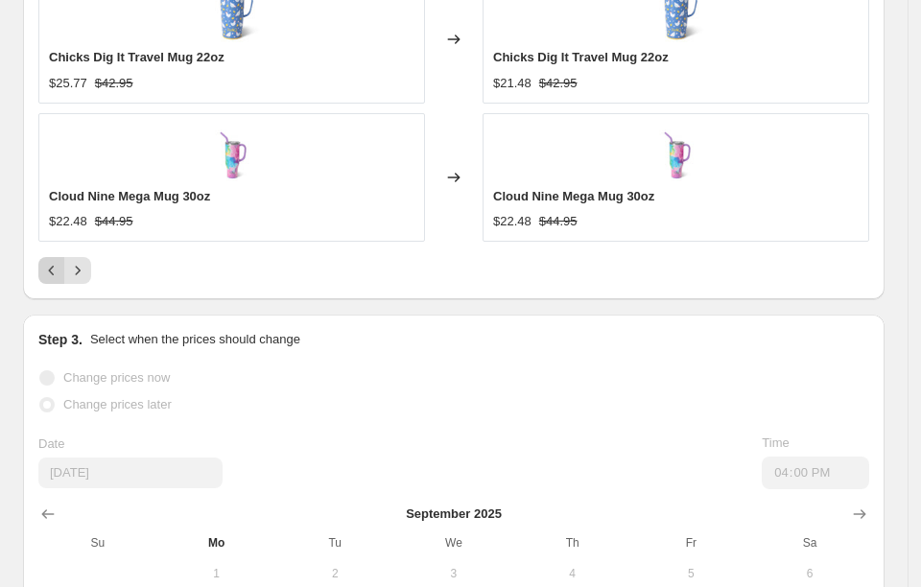
click at [43, 261] on icon "Previous" at bounding box center [51, 270] width 19 height 19
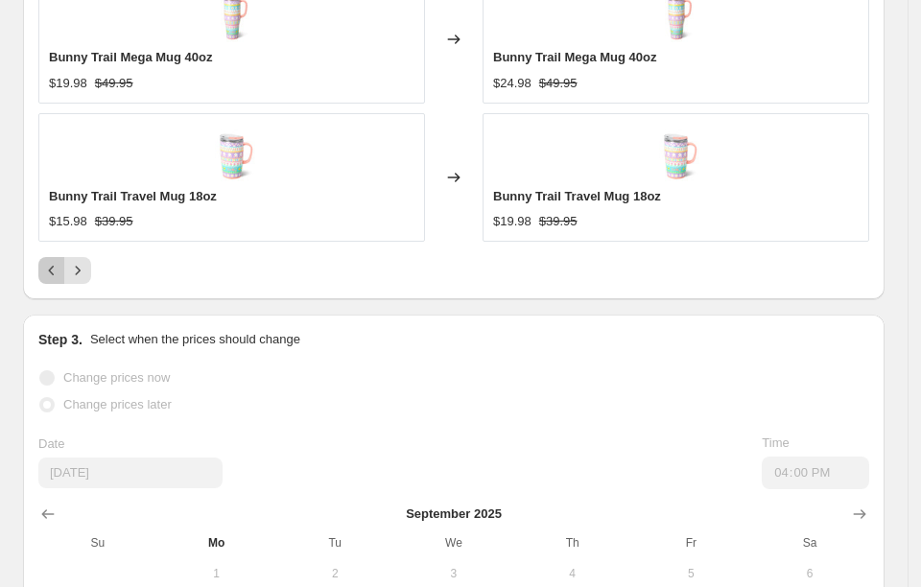
click at [43, 261] on icon "Previous" at bounding box center [51, 270] width 19 height 19
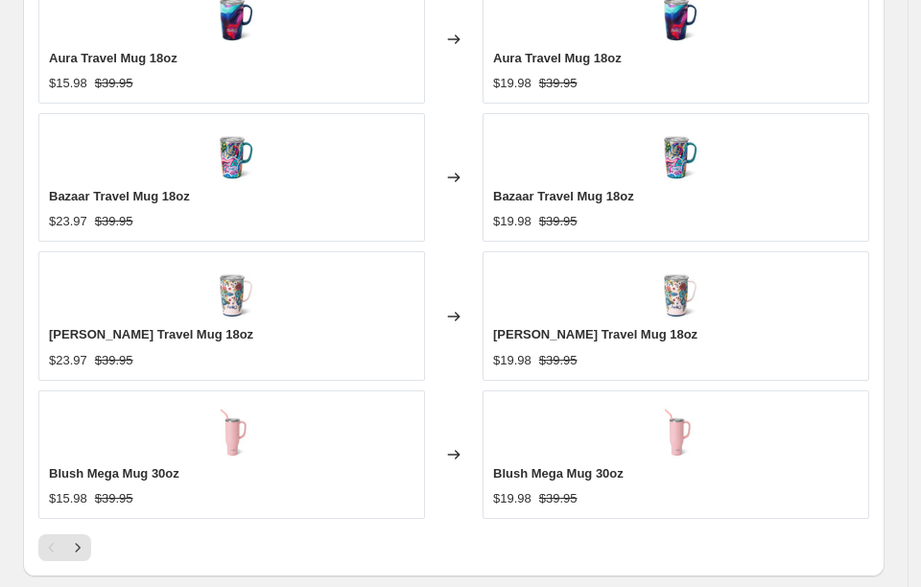
scroll to position [1199, 0]
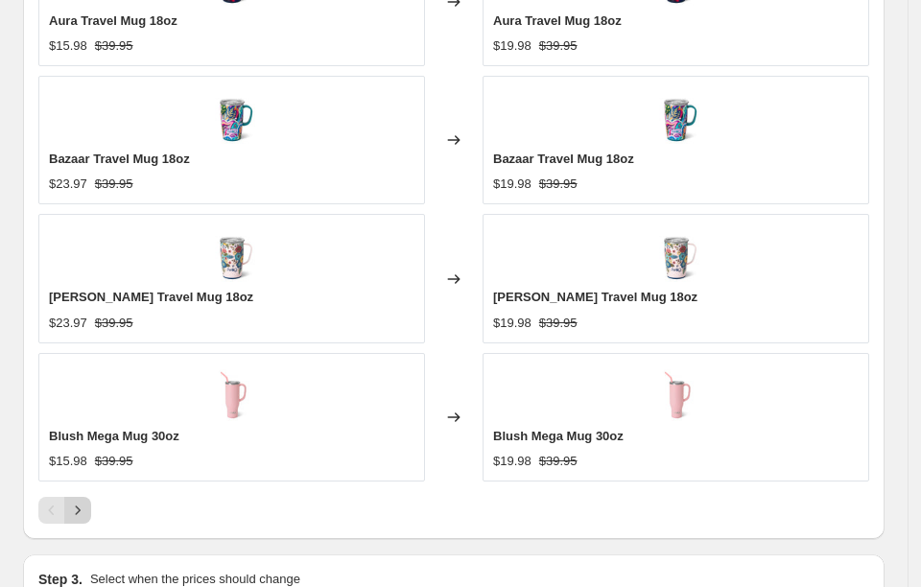
click at [80, 501] on icon "Next" at bounding box center [77, 510] width 19 height 19
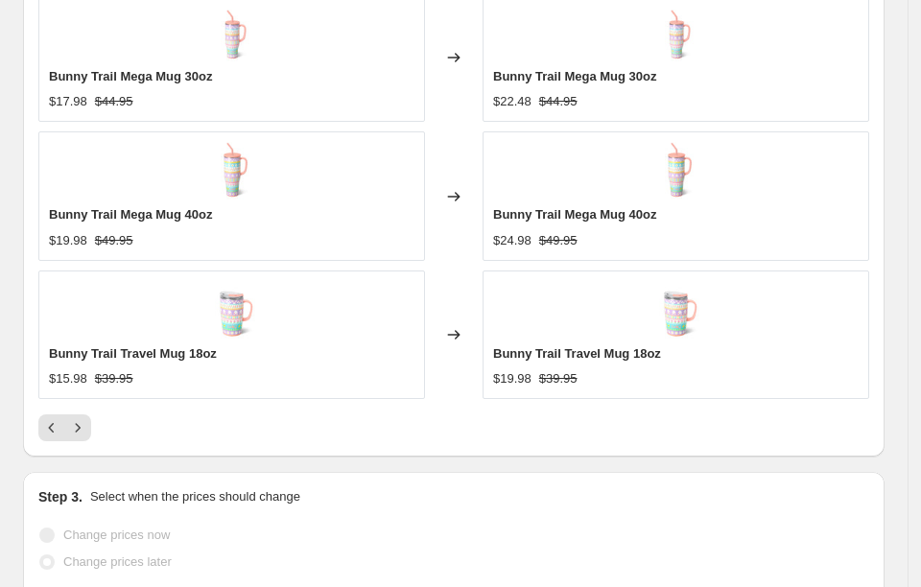
scroll to position [1319, 0]
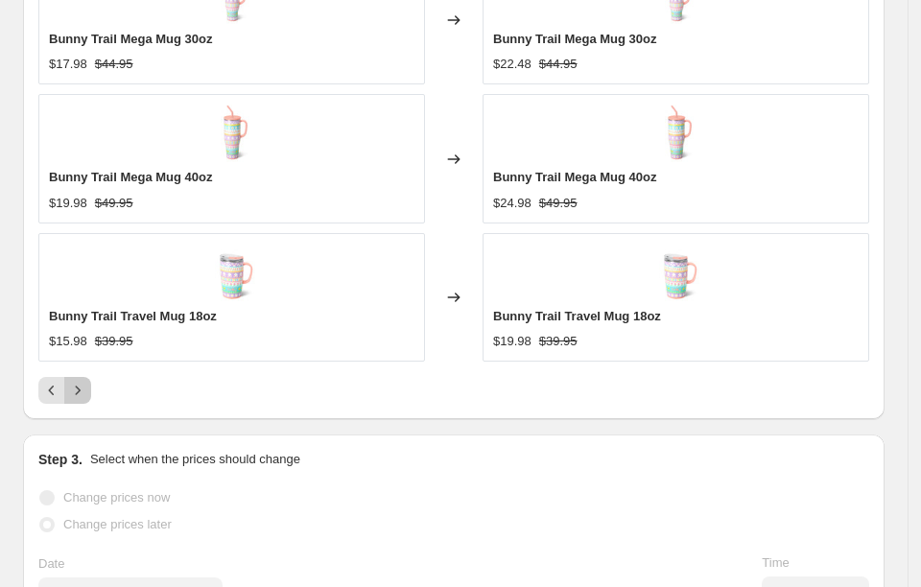
click at [75, 381] on icon "Next" at bounding box center [77, 390] width 19 height 19
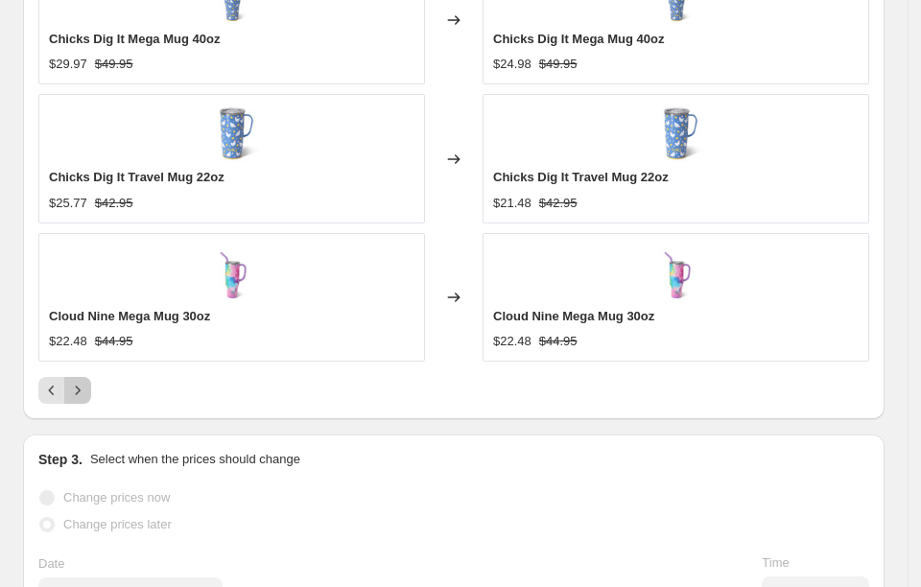
click at [81, 377] on button "Next" at bounding box center [77, 390] width 27 height 27
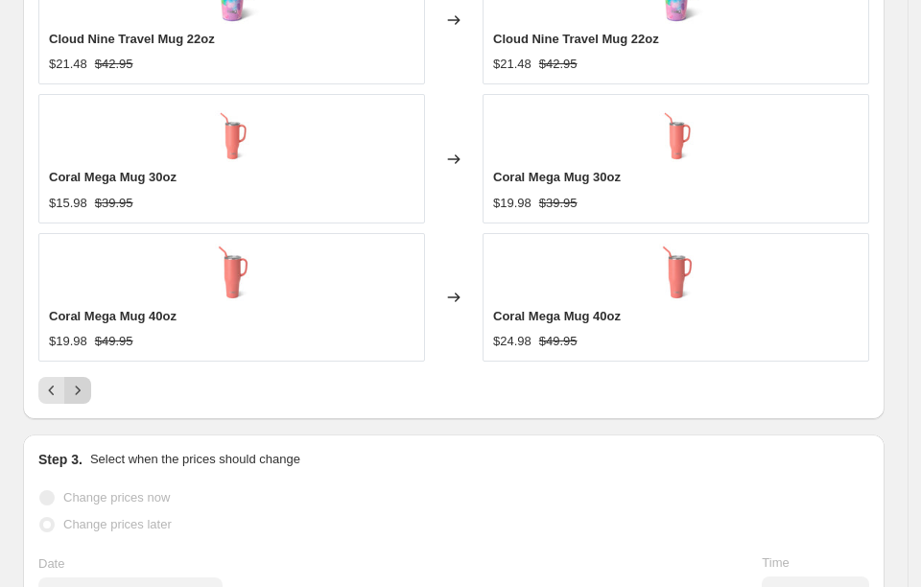
click at [71, 381] on icon "Next" at bounding box center [77, 390] width 19 height 19
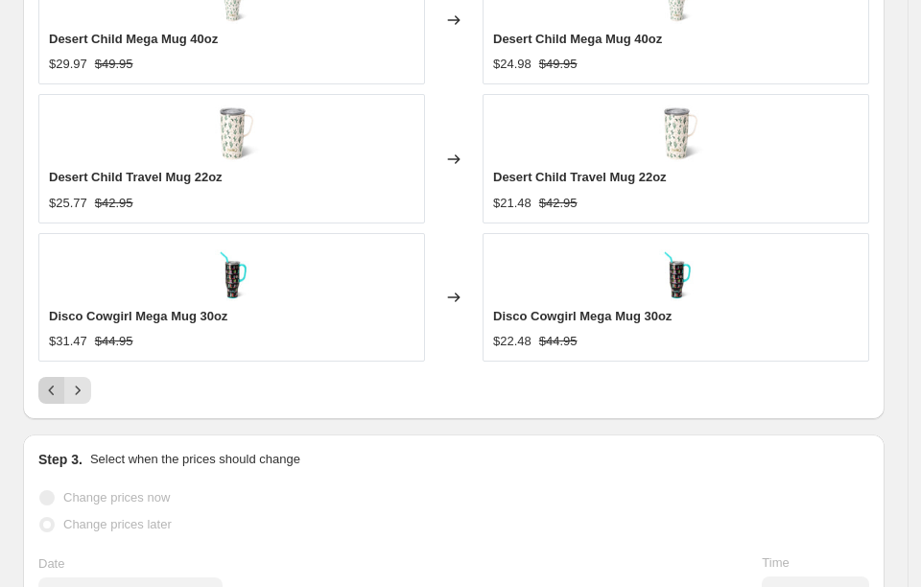
click at [46, 381] on icon "Previous" at bounding box center [51, 390] width 19 height 19
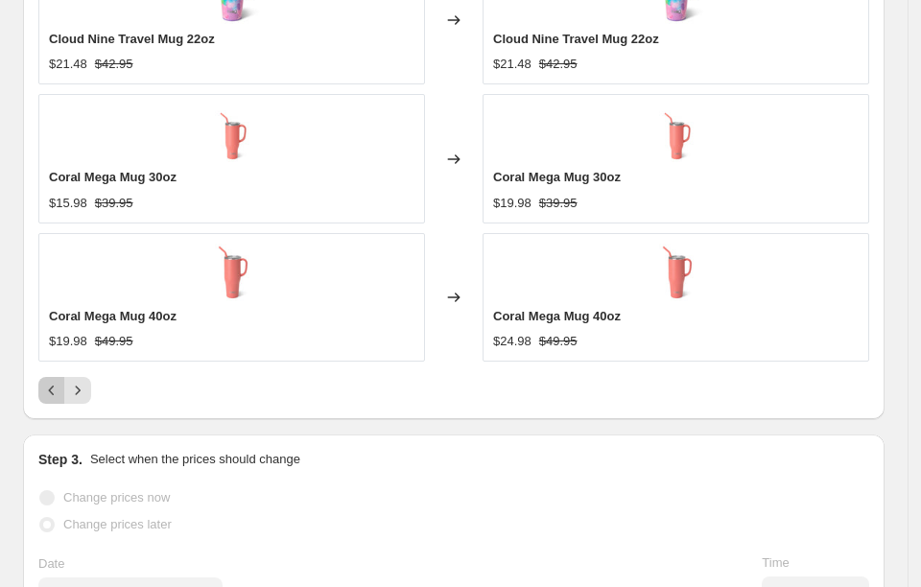
click at [46, 381] on icon "Previous" at bounding box center [51, 390] width 19 height 19
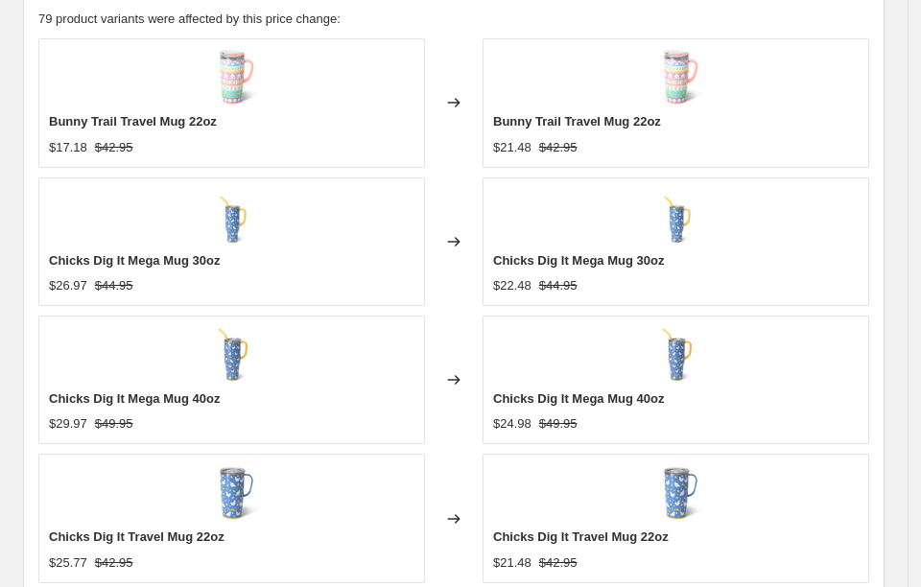
scroll to position [1199, 0]
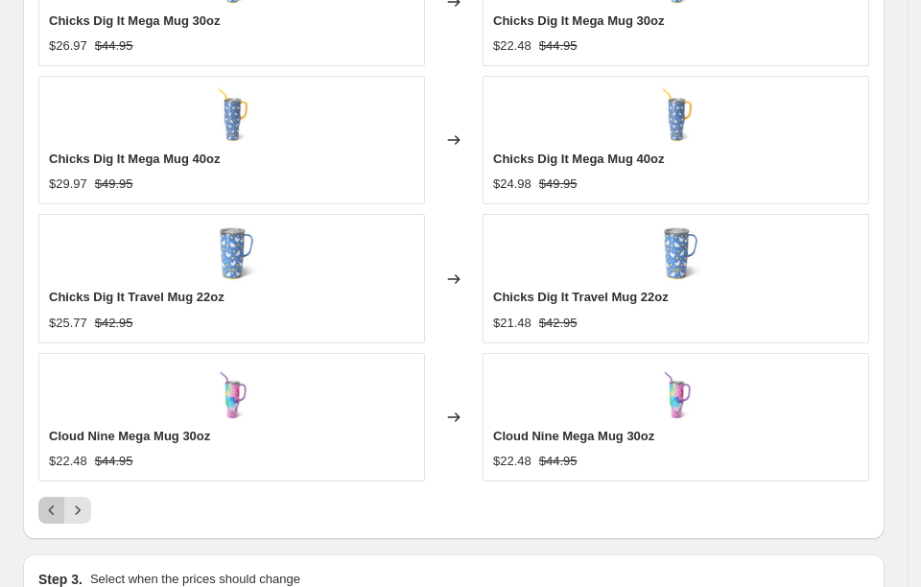
click at [51, 501] on icon "Previous" at bounding box center [51, 510] width 19 height 19
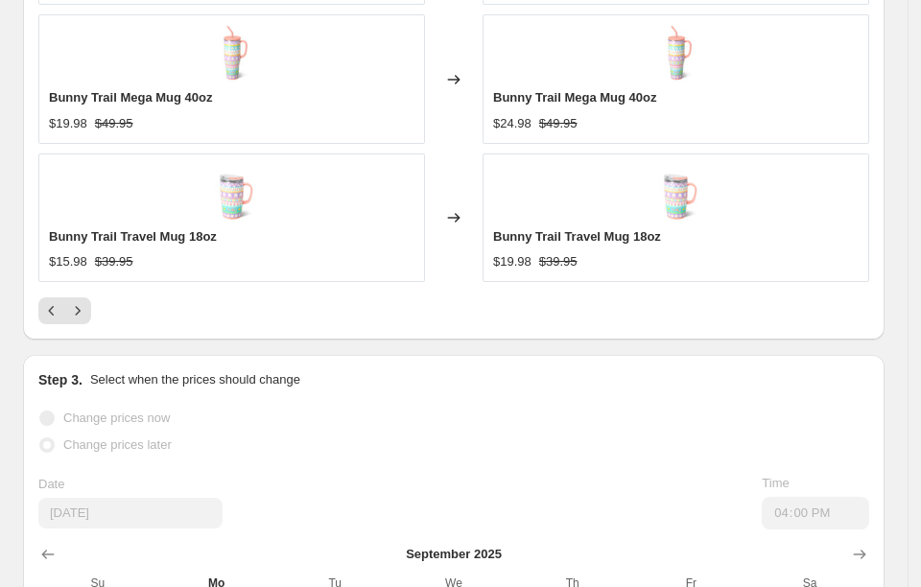
scroll to position [1439, 0]
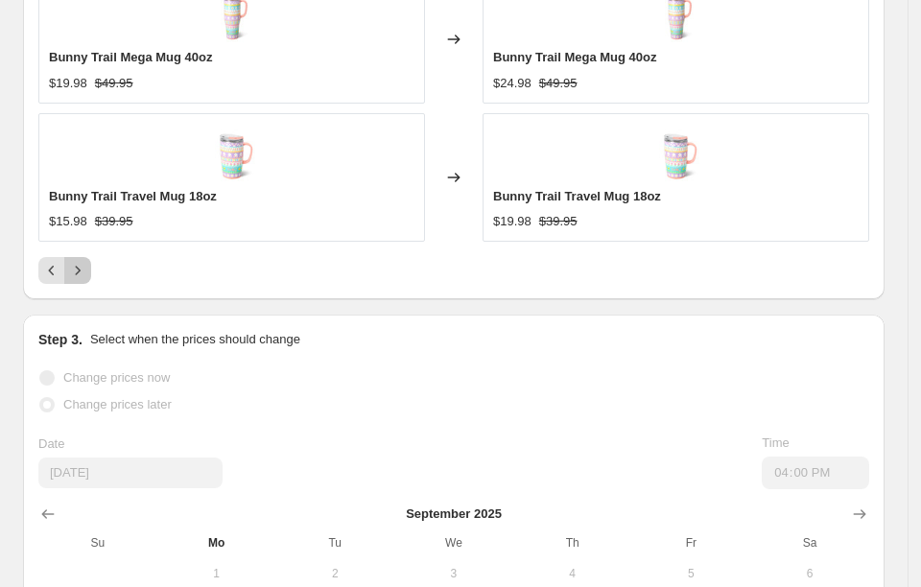
click at [81, 261] on icon "Next" at bounding box center [77, 270] width 19 height 19
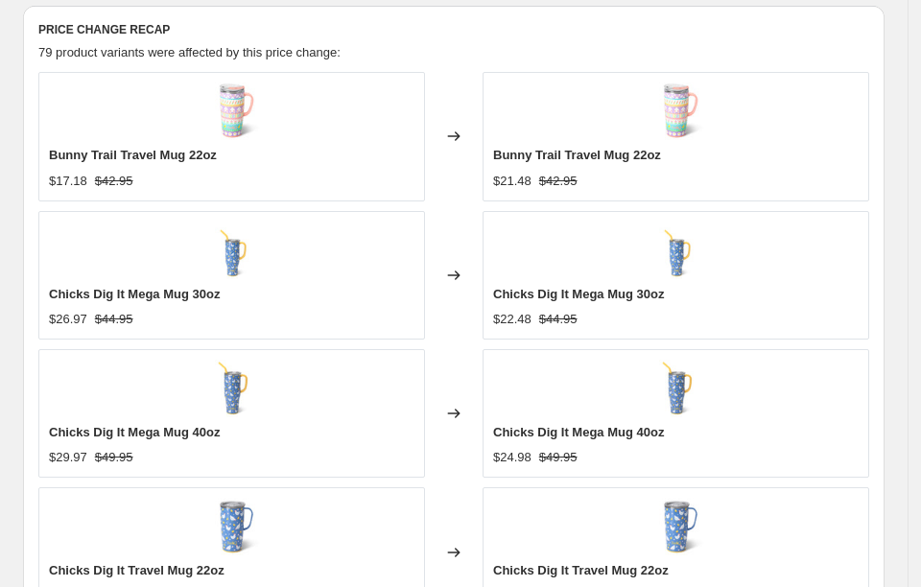
scroll to position [1199, 0]
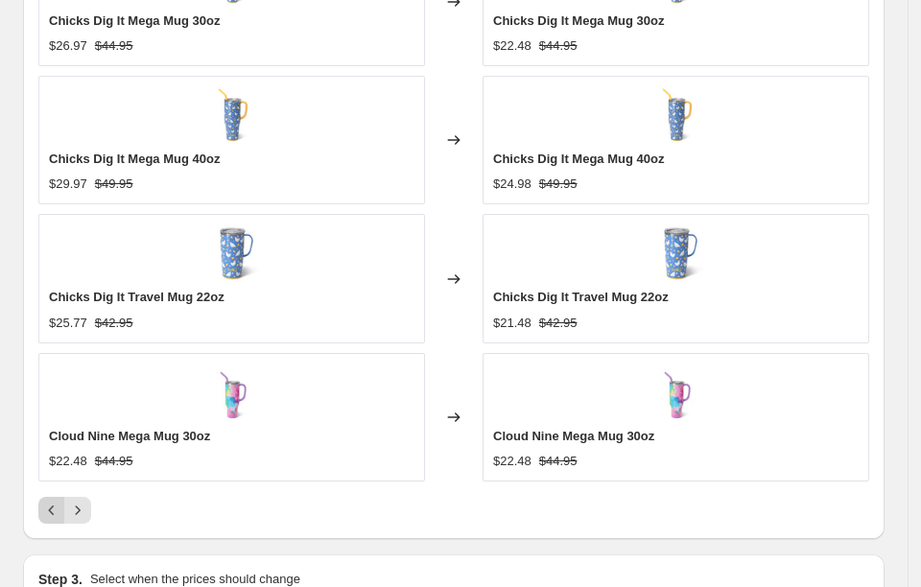
click at [41, 497] on button "Previous" at bounding box center [51, 510] width 27 height 27
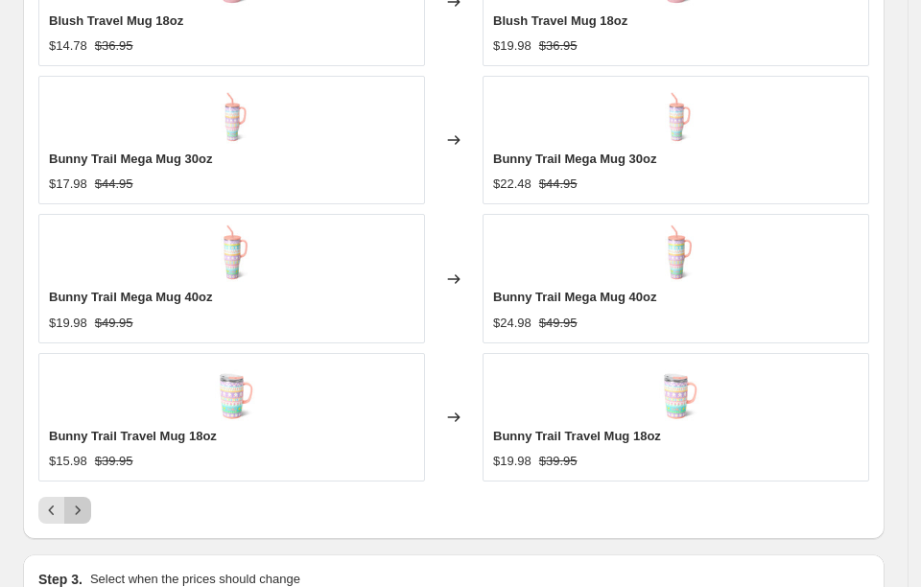
click at [76, 504] on icon "Next" at bounding box center [77, 510] width 19 height 19
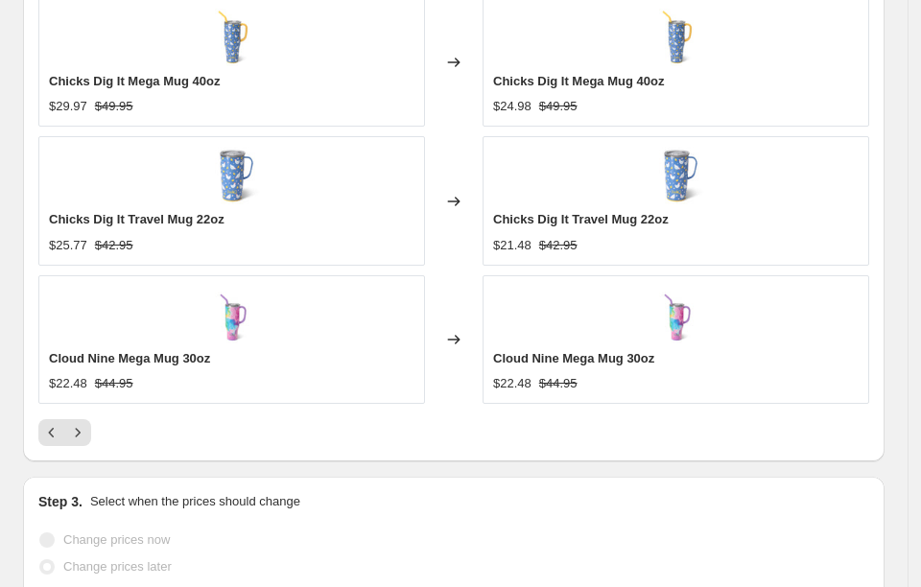
scroll to position [1319, 0]
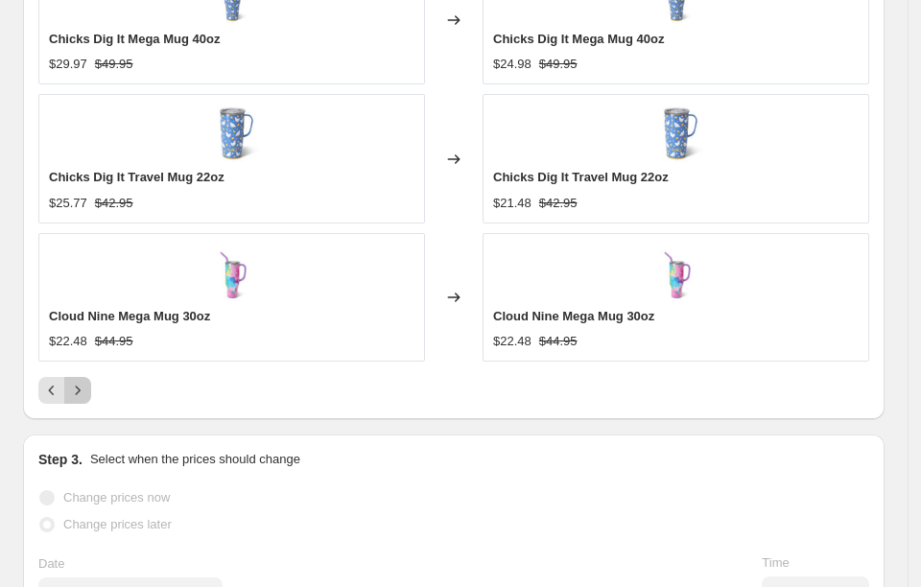
click at [71, 381] on icon "Next" at bounding box center [77, 390] width 19 height 19
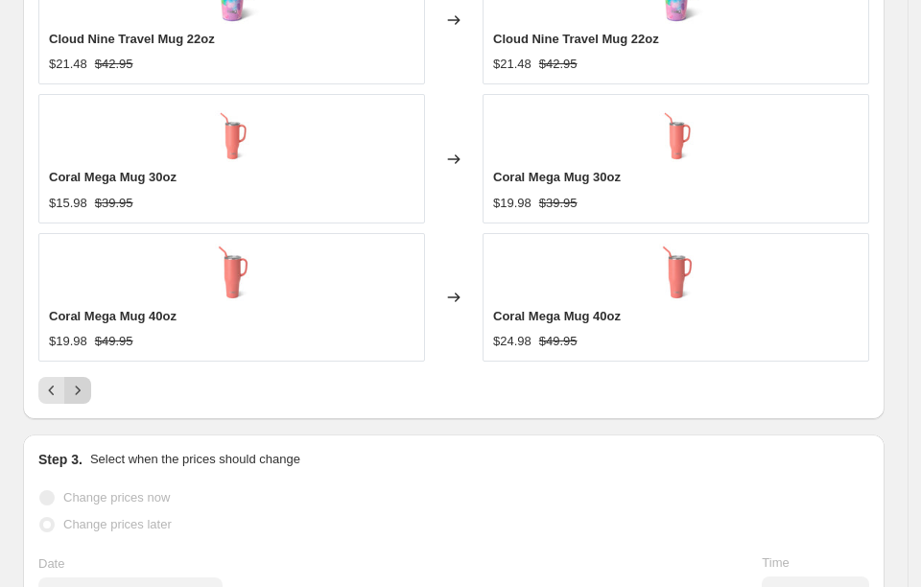
click at [77, 381] on icon "Next" at bounding box center [77, 390] width 19 height 19
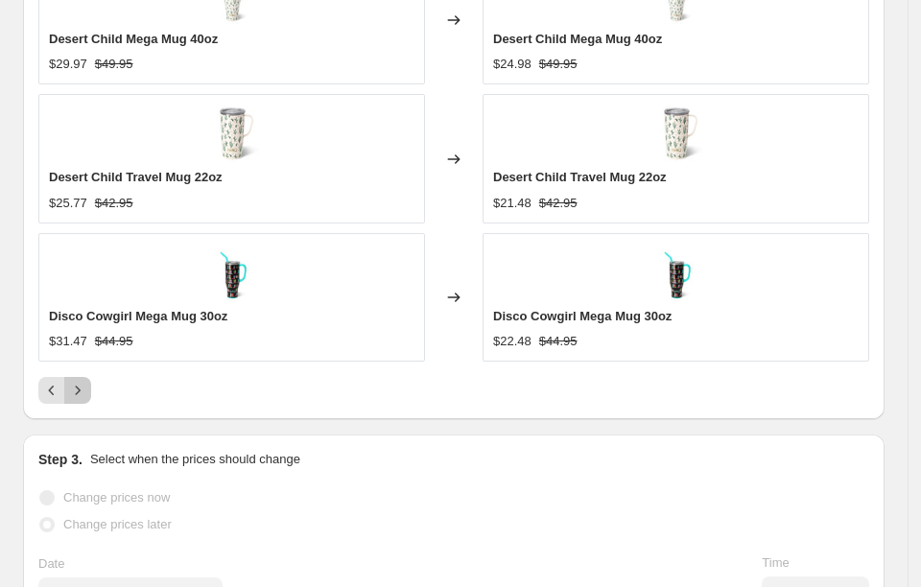
click at [82, 381] on icon "Next" at bounding box center [77, 390] width 19 height 19
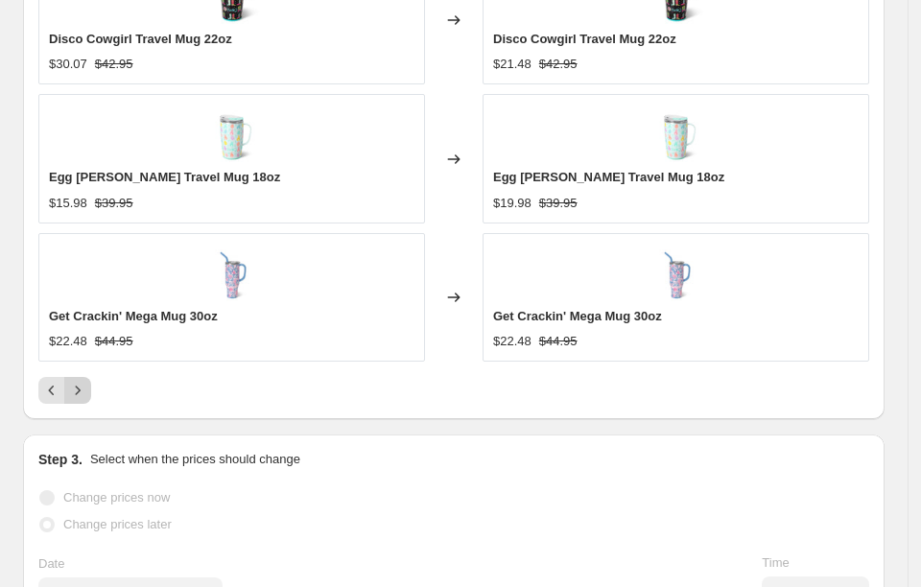
click at [83, 381] on icon "Next" at bounding box center [77, 390] width 19 height 19
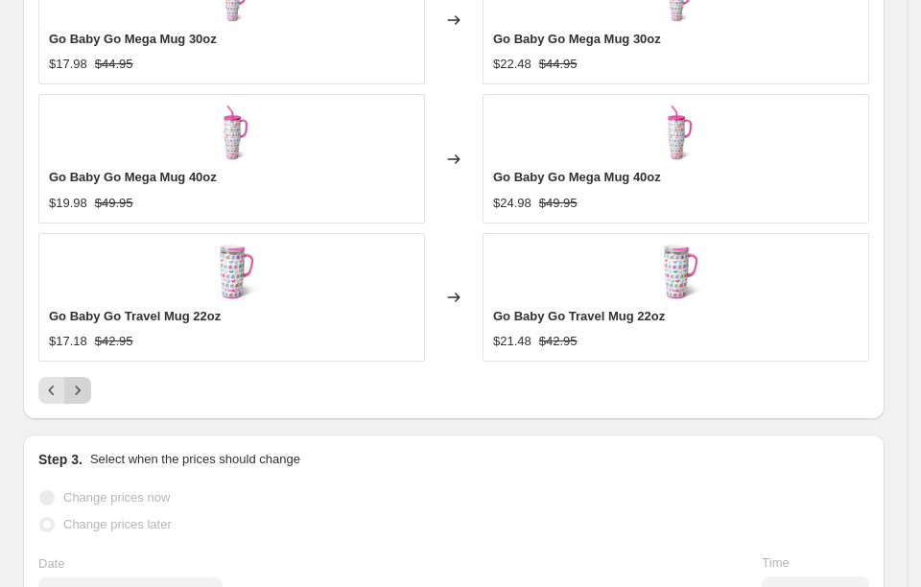
click at [85, 381] on icon "Next" at bounding box center [77, 390] width 19 height 19
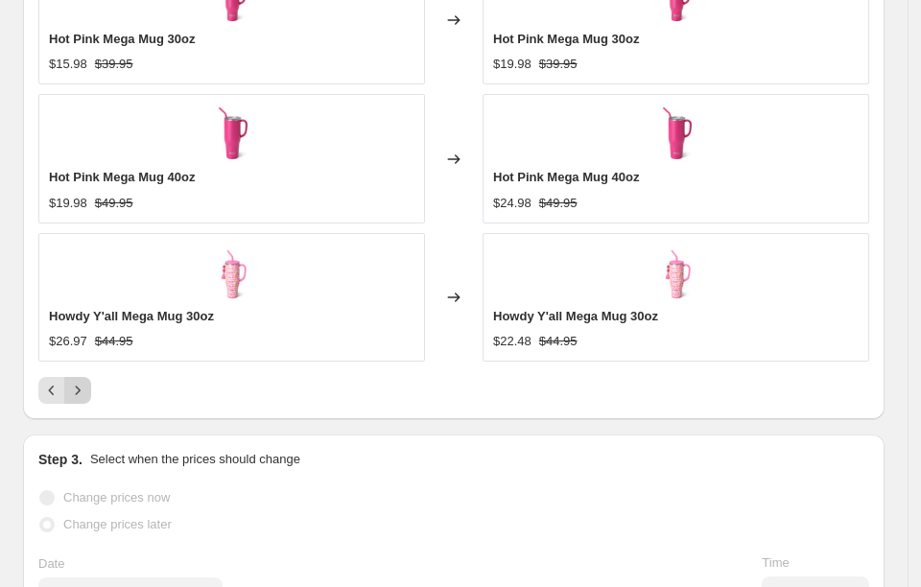
click at [70, 381] on icon "Next" at bounding box center [77, 390] width 19 height 19
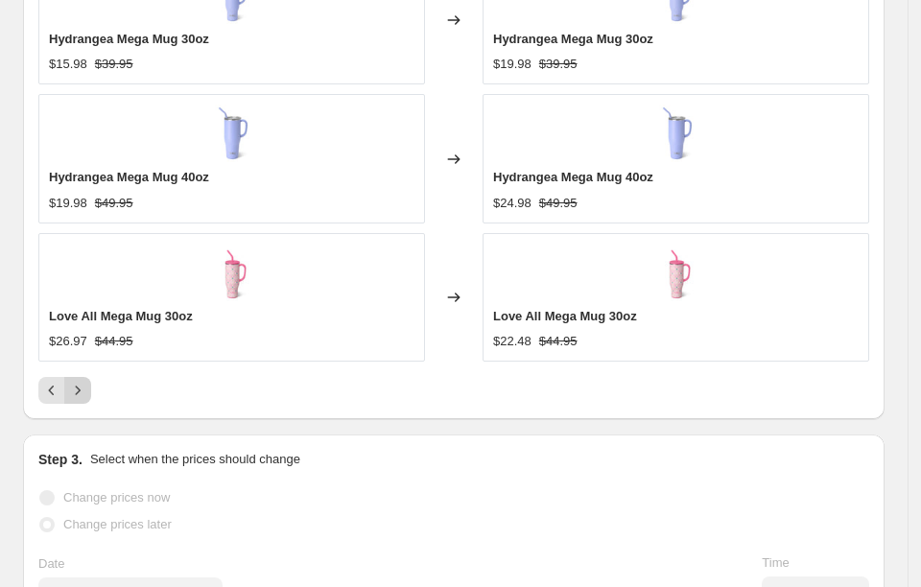
click at [85, 382] on icon "Next" at bounding box center [77, 390] width 19 height 19
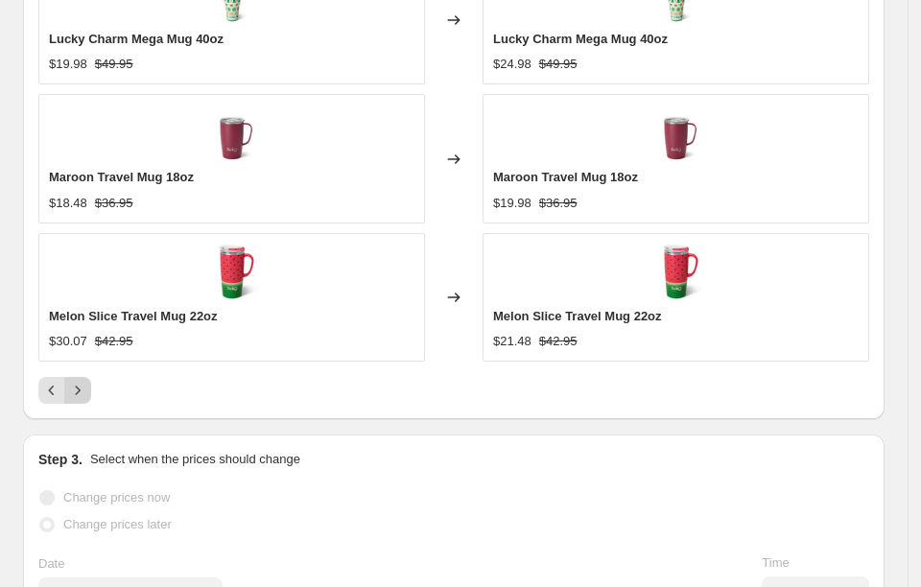
click at [87, 377] on button "Next" at bounding box center [77, 390] width 27 height 27
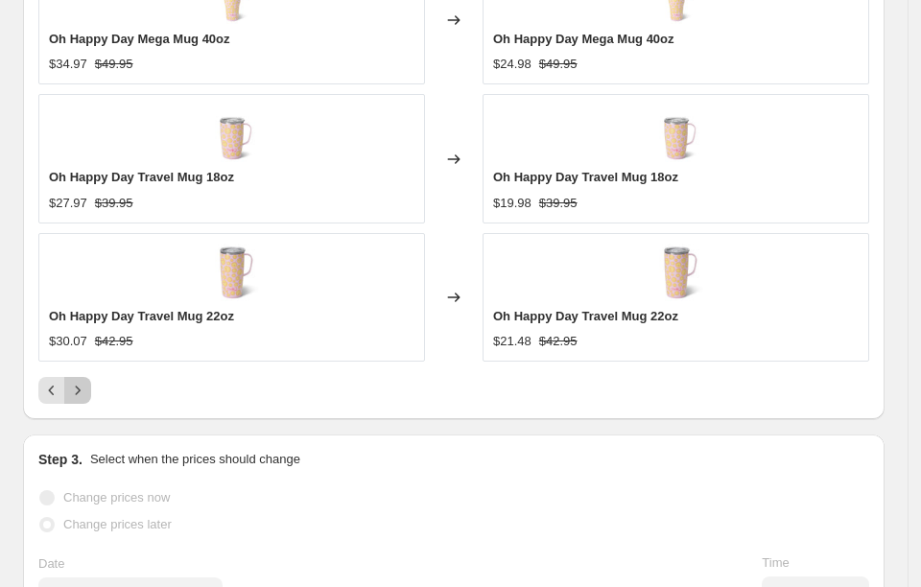
click at [74, 377] on button "Next" at bounding box center [77, 390] width 27 height 27
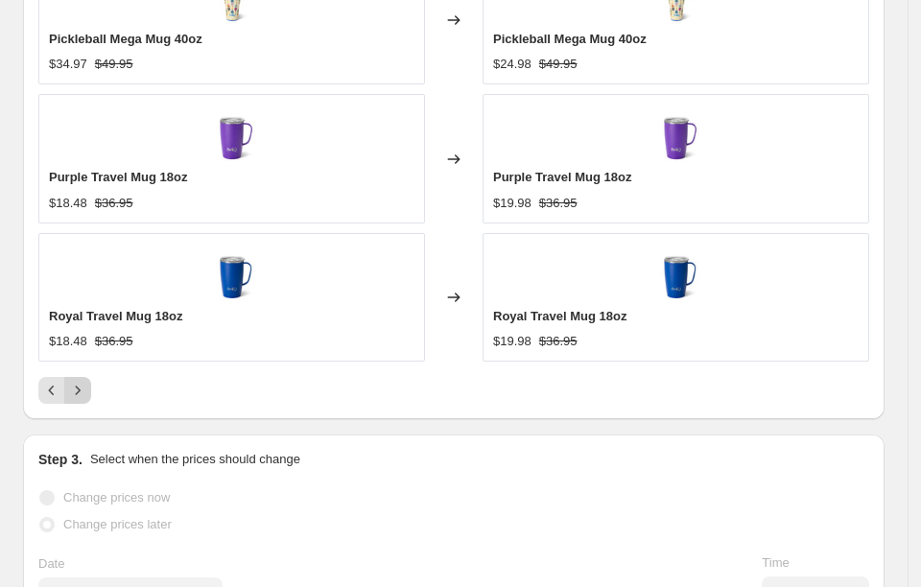
click at [83, 381] on icon "Next" at bounding box center [77, 390] width 19 height 19
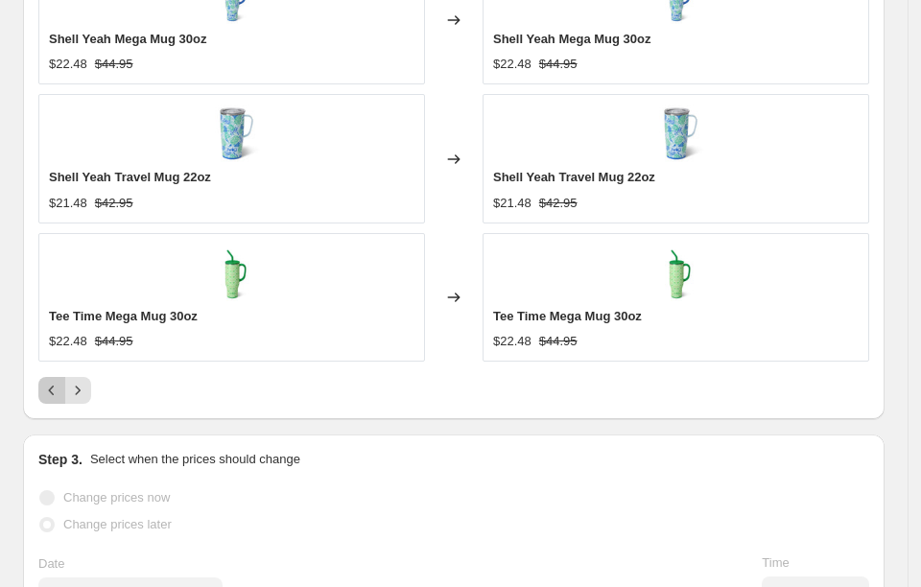
click at [56, 381] on icon "Previous" at bounding box center [51, 390] width 19 height 19
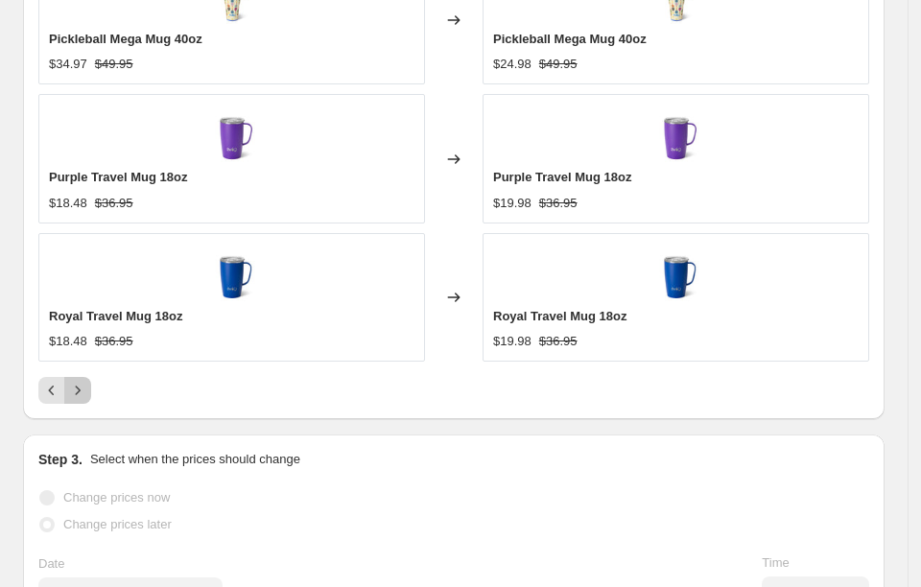
click at [80, 377] on button "Next" at bounding box center [77, 390] width 27 height 27
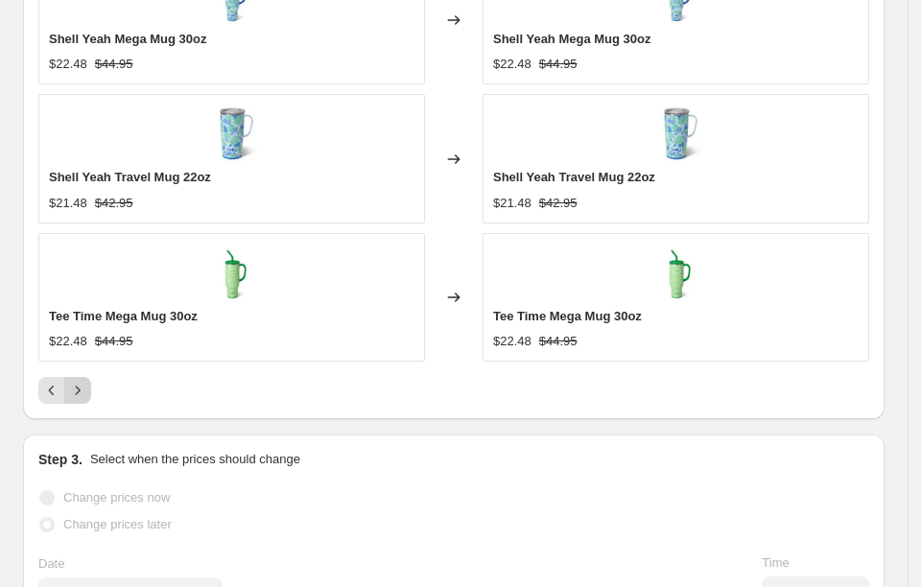
click at [82, 377] on button "Next" at bounding box center [77, 390] width 27 height 27
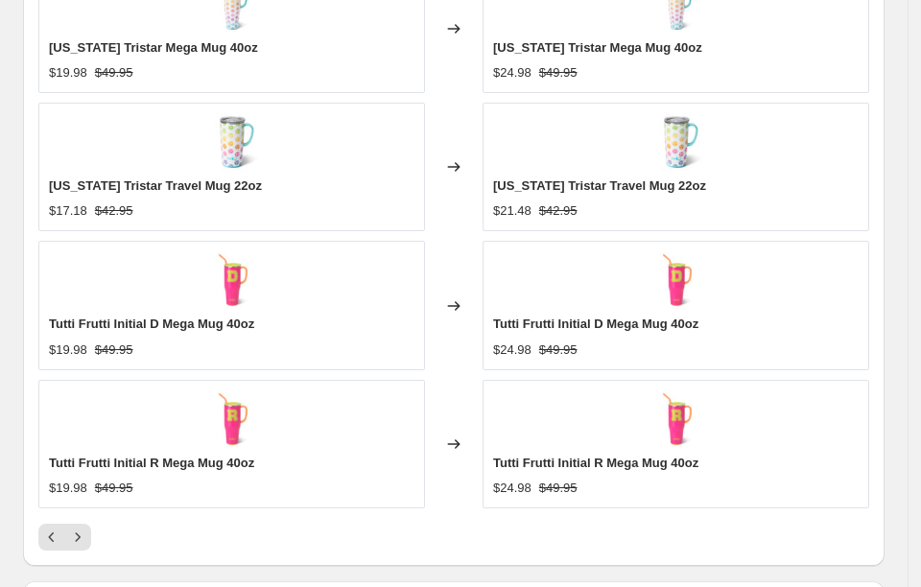
scroll to position [1199, 0]
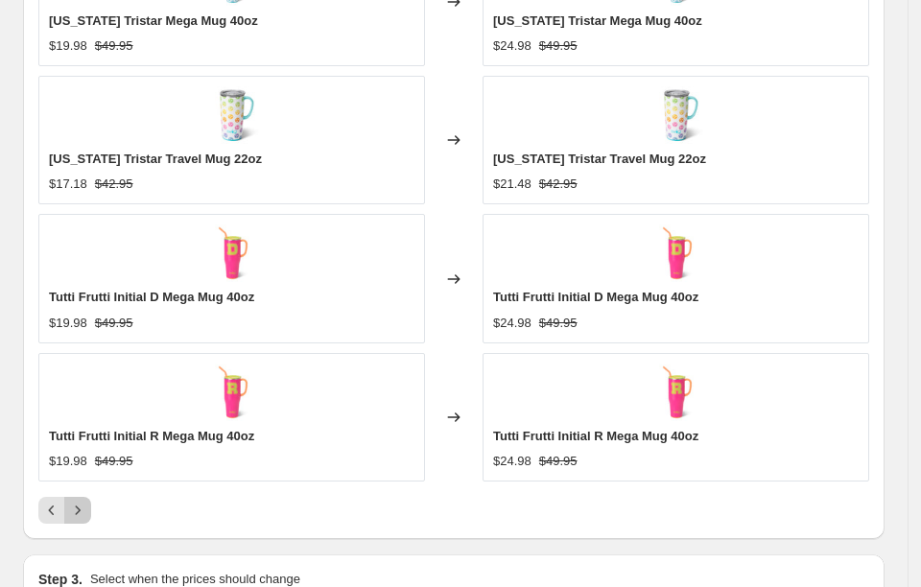
click at [80, 501] on icon "Next" at bounding box center [77, 510] width 19 height 19
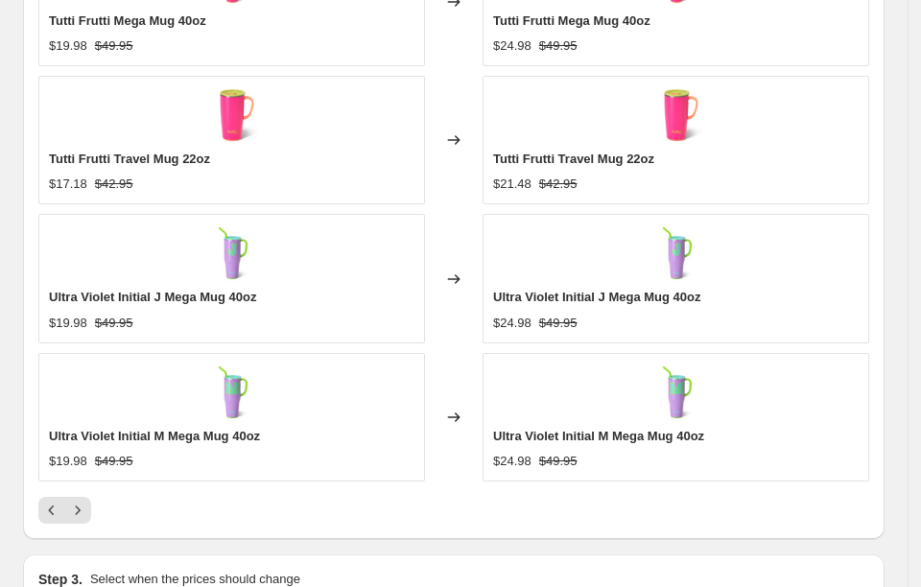
click at [91, 497] on div at bounding box center [453, 510] width 831 height 27
click at [82, 501] on icon "Next" at bounding box center [77, 510] width 19 height 19
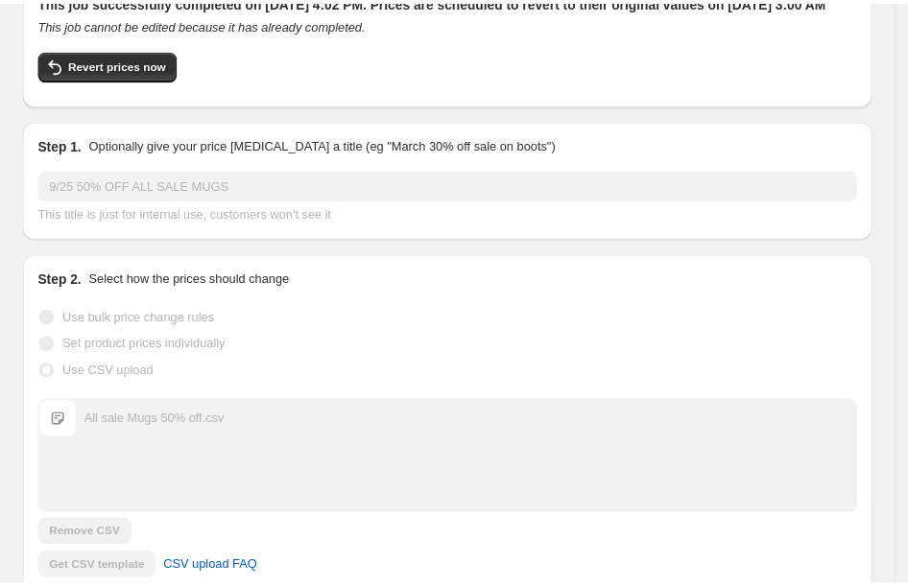
scroll to position [360, 0]
